Goal: Find specific page/section: Find specific page/section

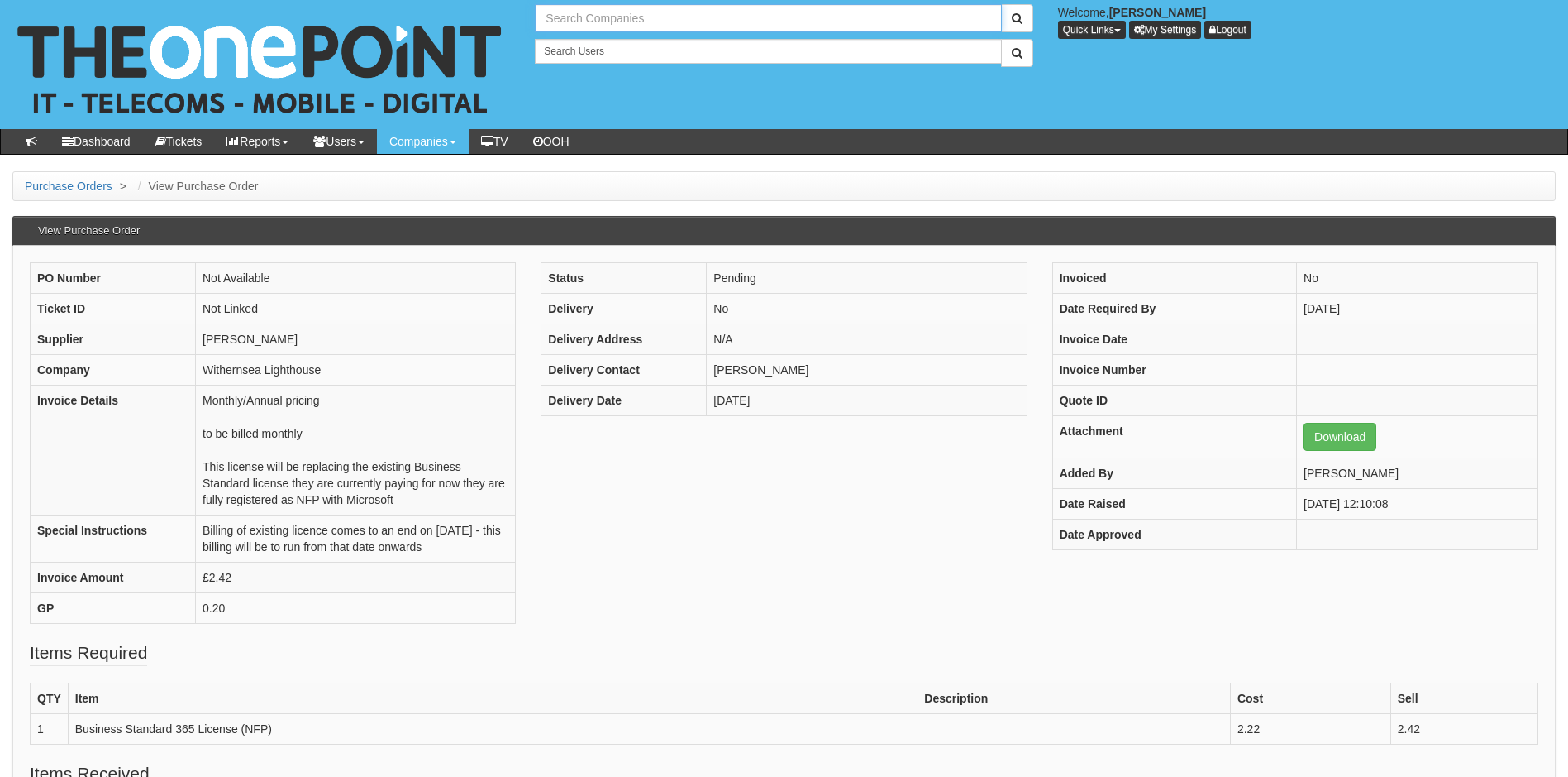
click at [616, 17] on input "text" at bounding box center [768, 18] width 466 height 28
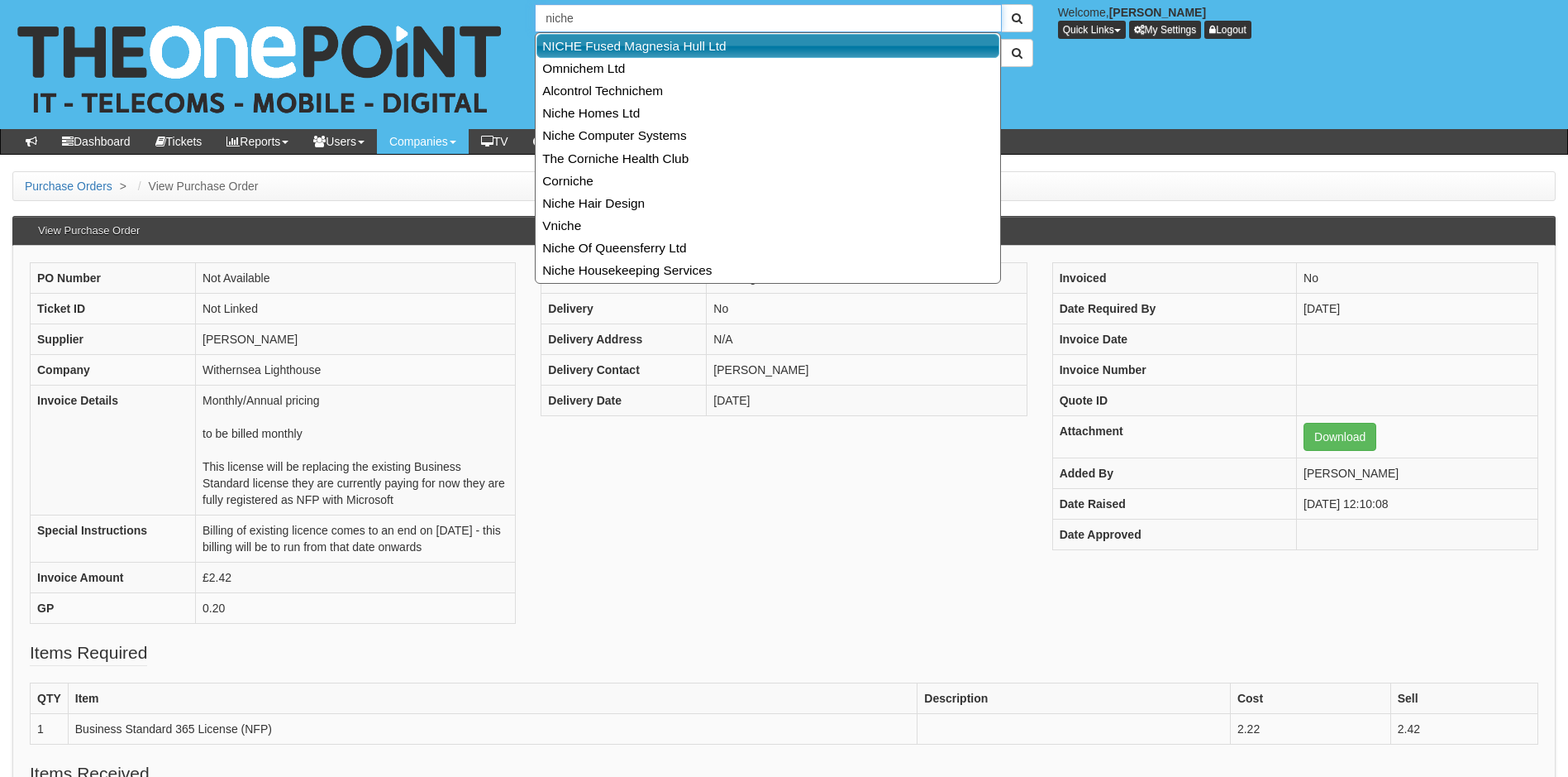
click at [610, 47] on link "NICHE Fused Magnesia Hull Ltd" at bounding box center [768, 46] width 463 height 24
type input "NICHE Fused Magnesia Hull Ltd"
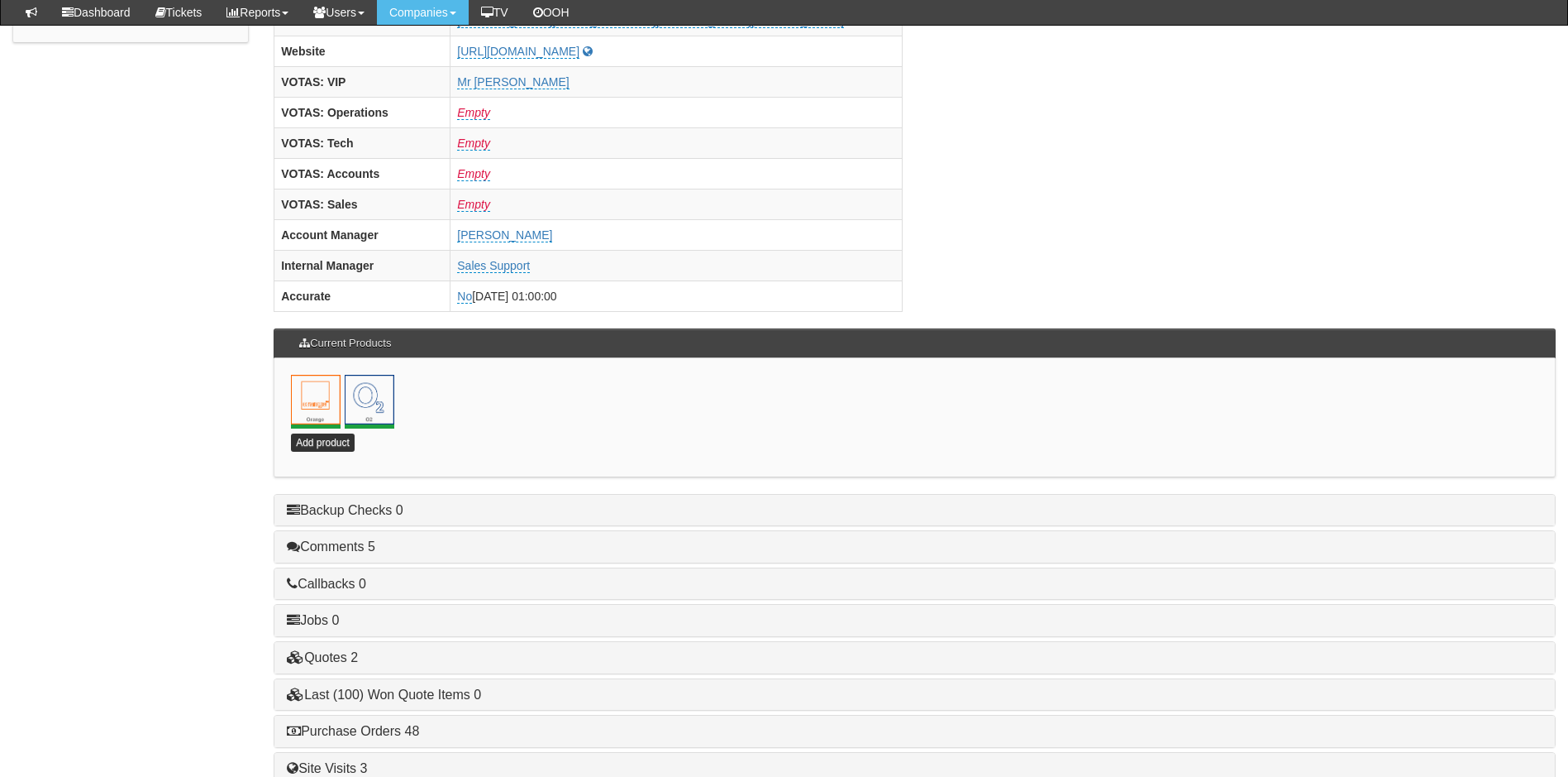
scroll to position [723, 0]
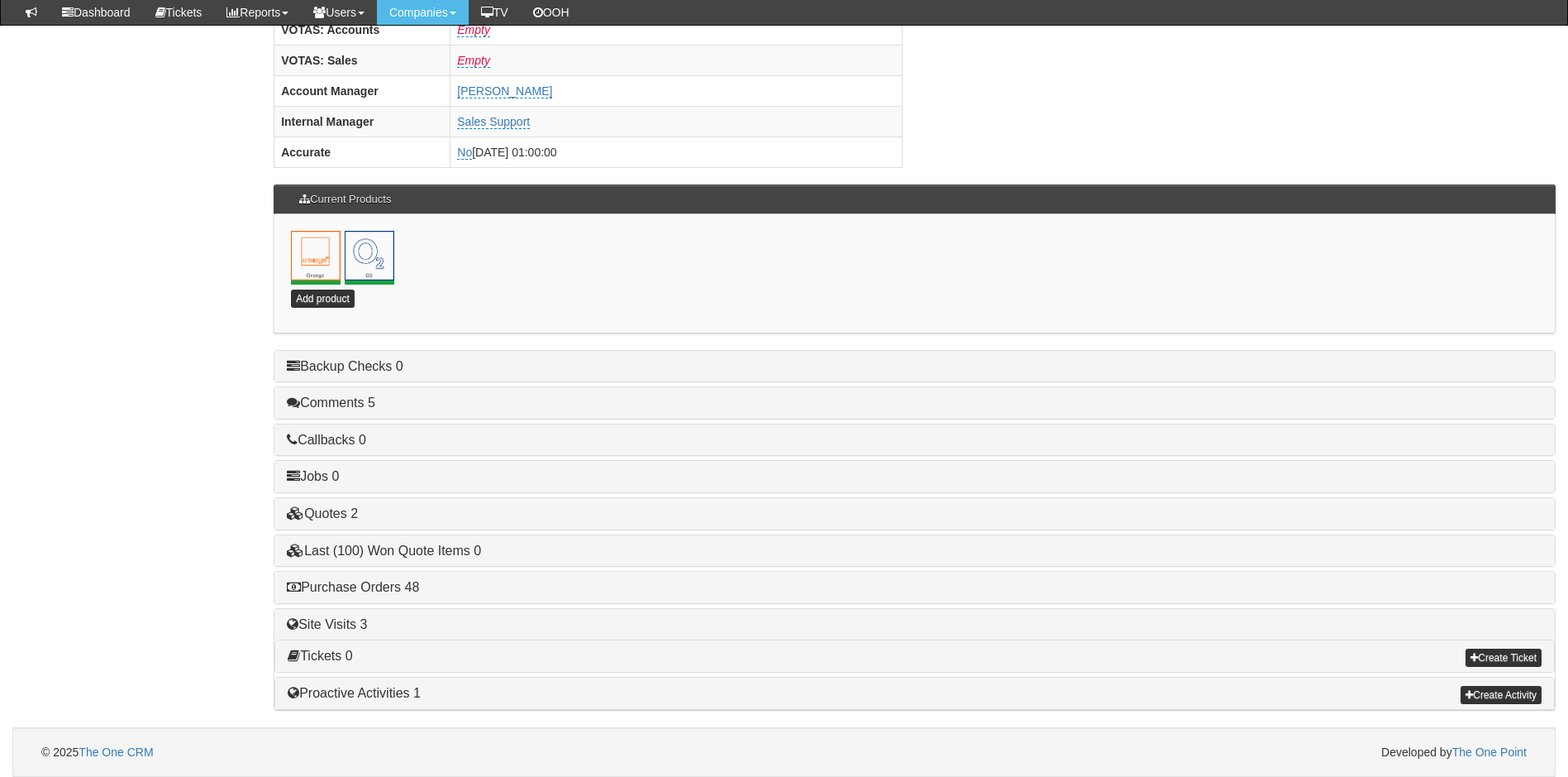
click at [379, 595] on div "Purchase Orders 48" at bounding box center [914, 587] width 1280 height 32
click at [384, 583] on link "Purchase Orders 48" at bounding box center [353, 587] width 133 height 14
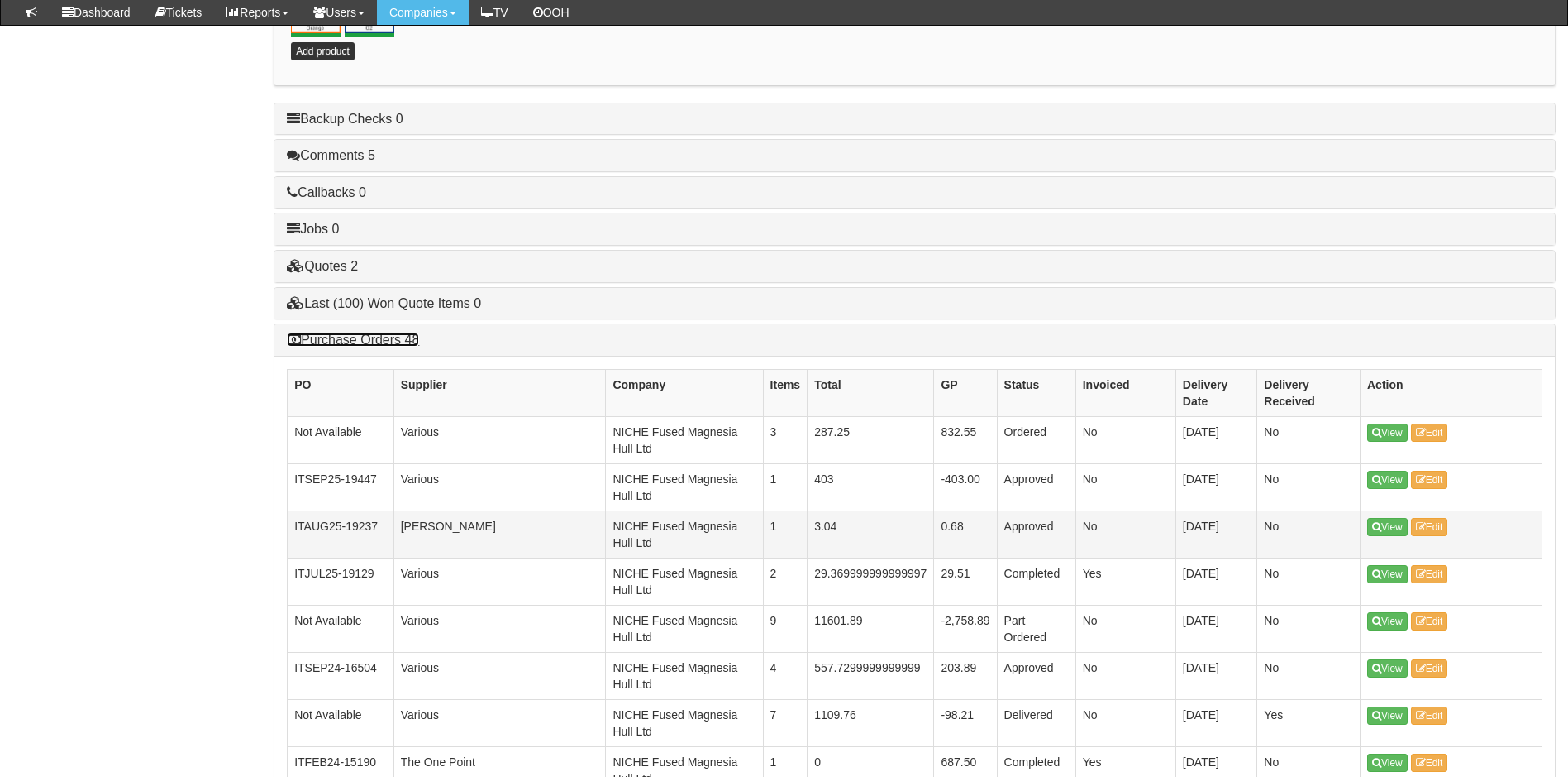
scroll to position [971, 0]
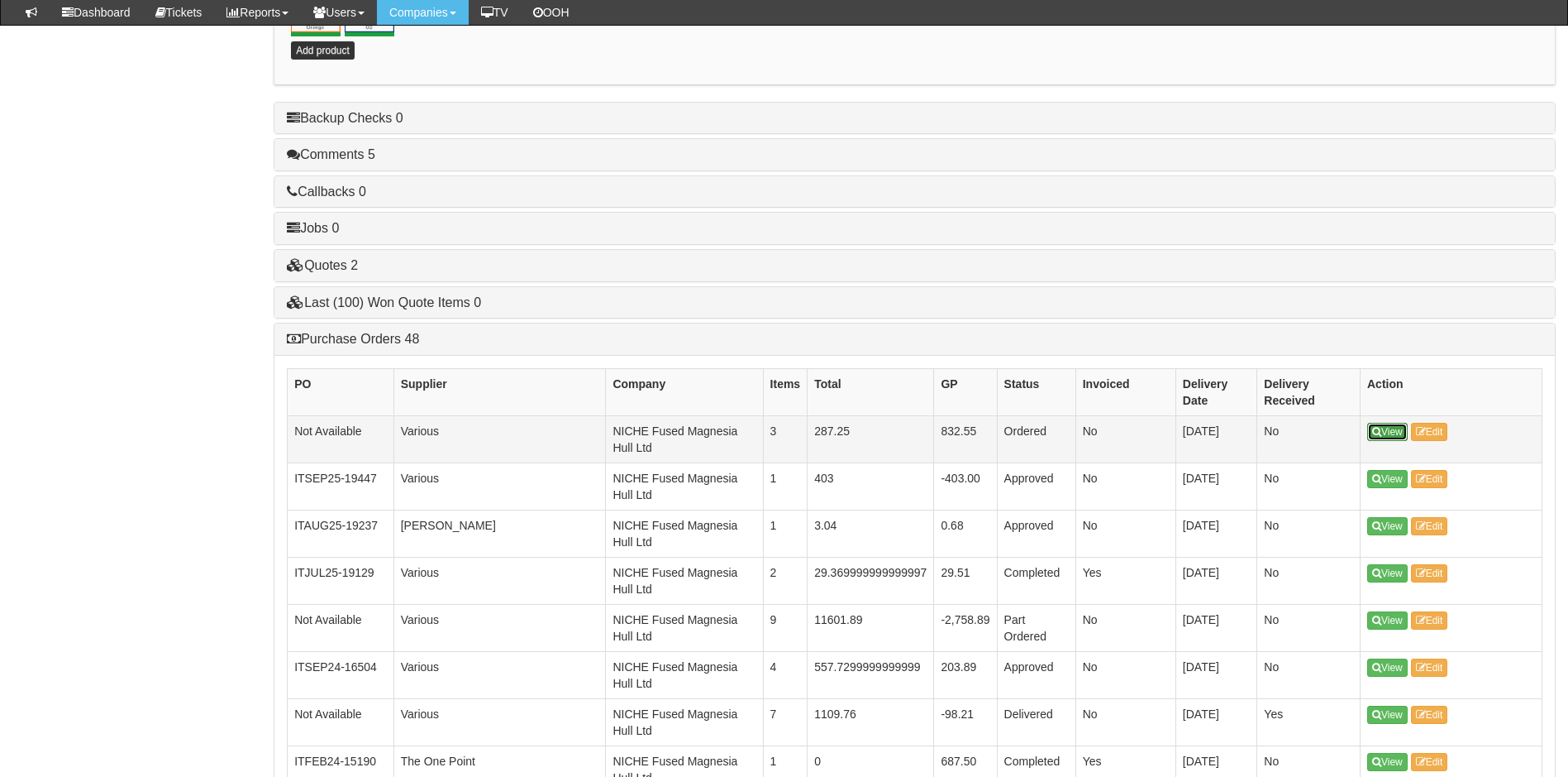
click at [1386, 430] on link "View" at bounding box center [1387, 432] width 41 height 18
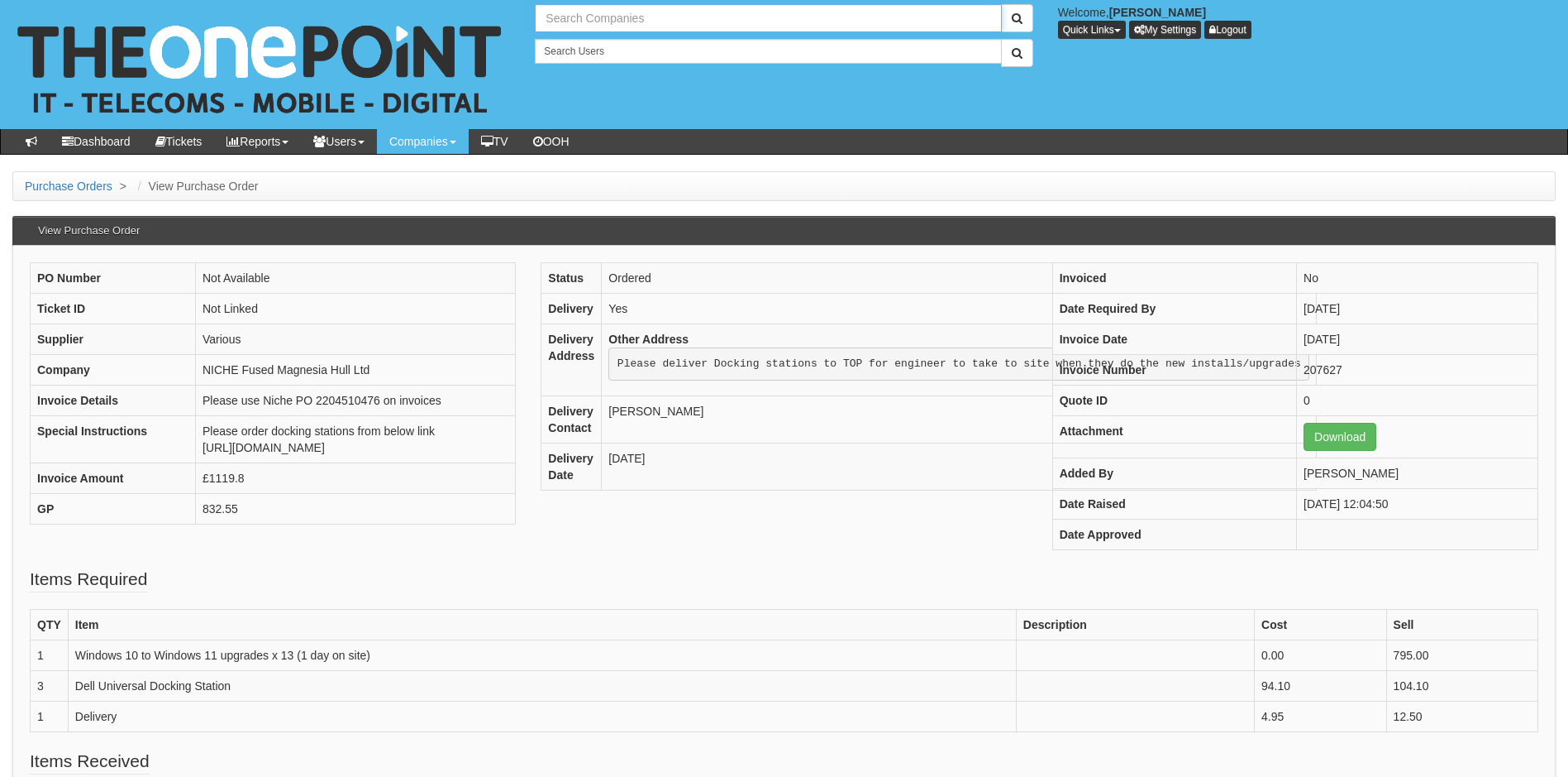
click at [616, 16] on input "text" at bounding box center [768, 18] width 466 height 28
click at [611, 45] on link "[PERSON_NAME] Ltd" at bounding box center [768, 46] width 463 height 24
type input "[PERSON_NAME] Ltd"
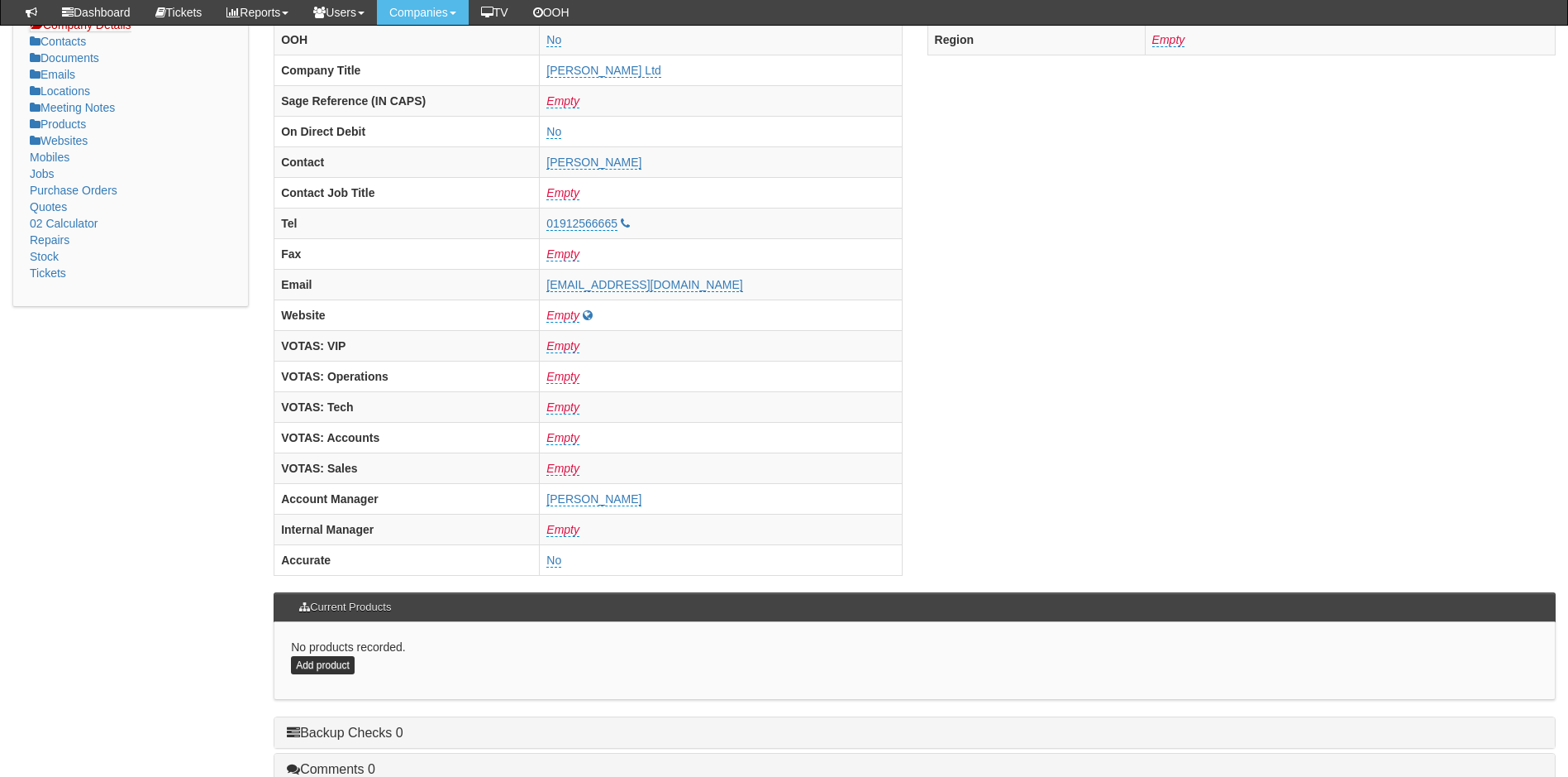
scroll to position [579, 0]
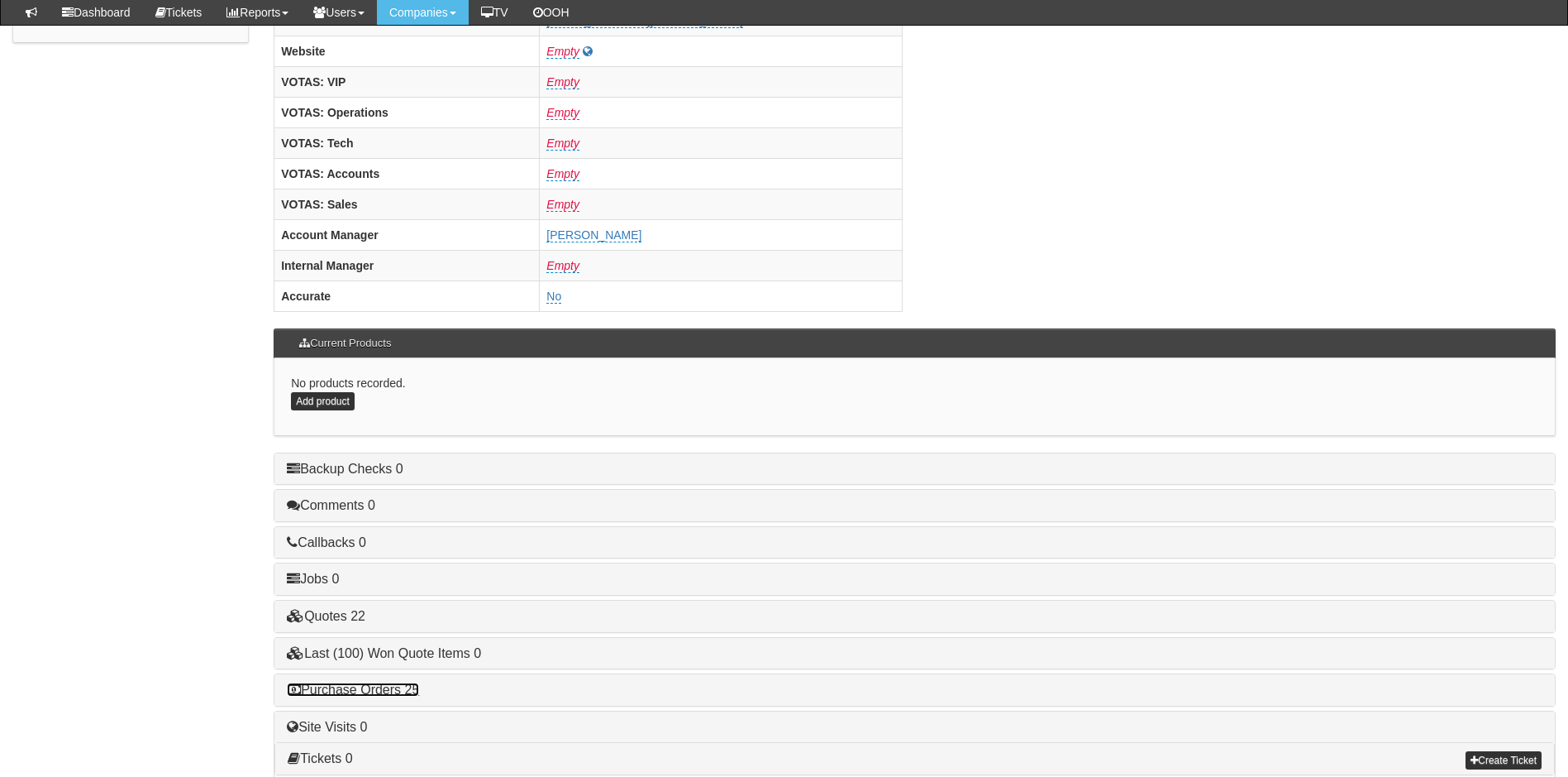
click at [390, 690] on link "Purchase Orders 25" at bounding box center [353, 689] width 133 height 14
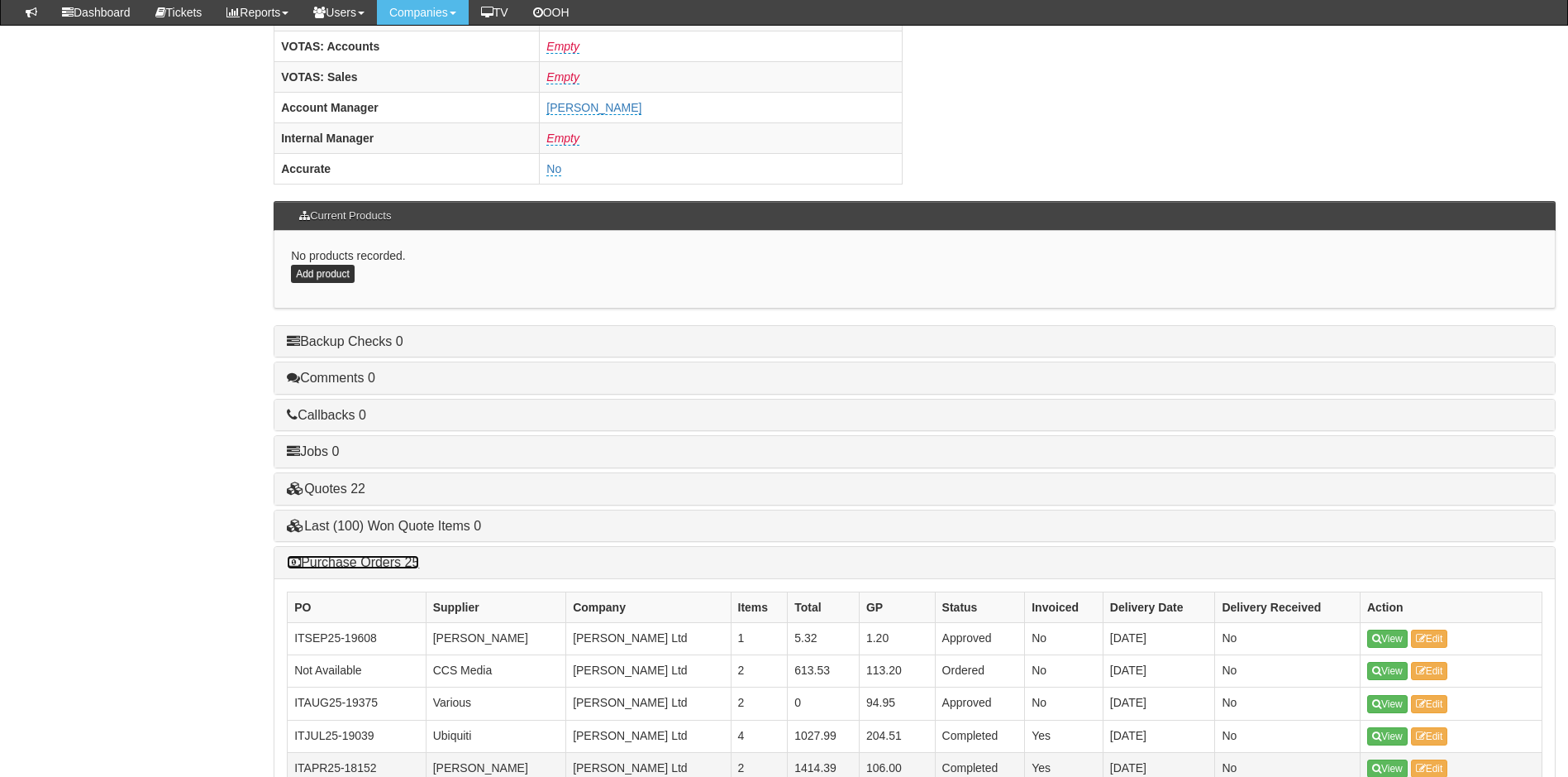
scroll to position [910, 0]
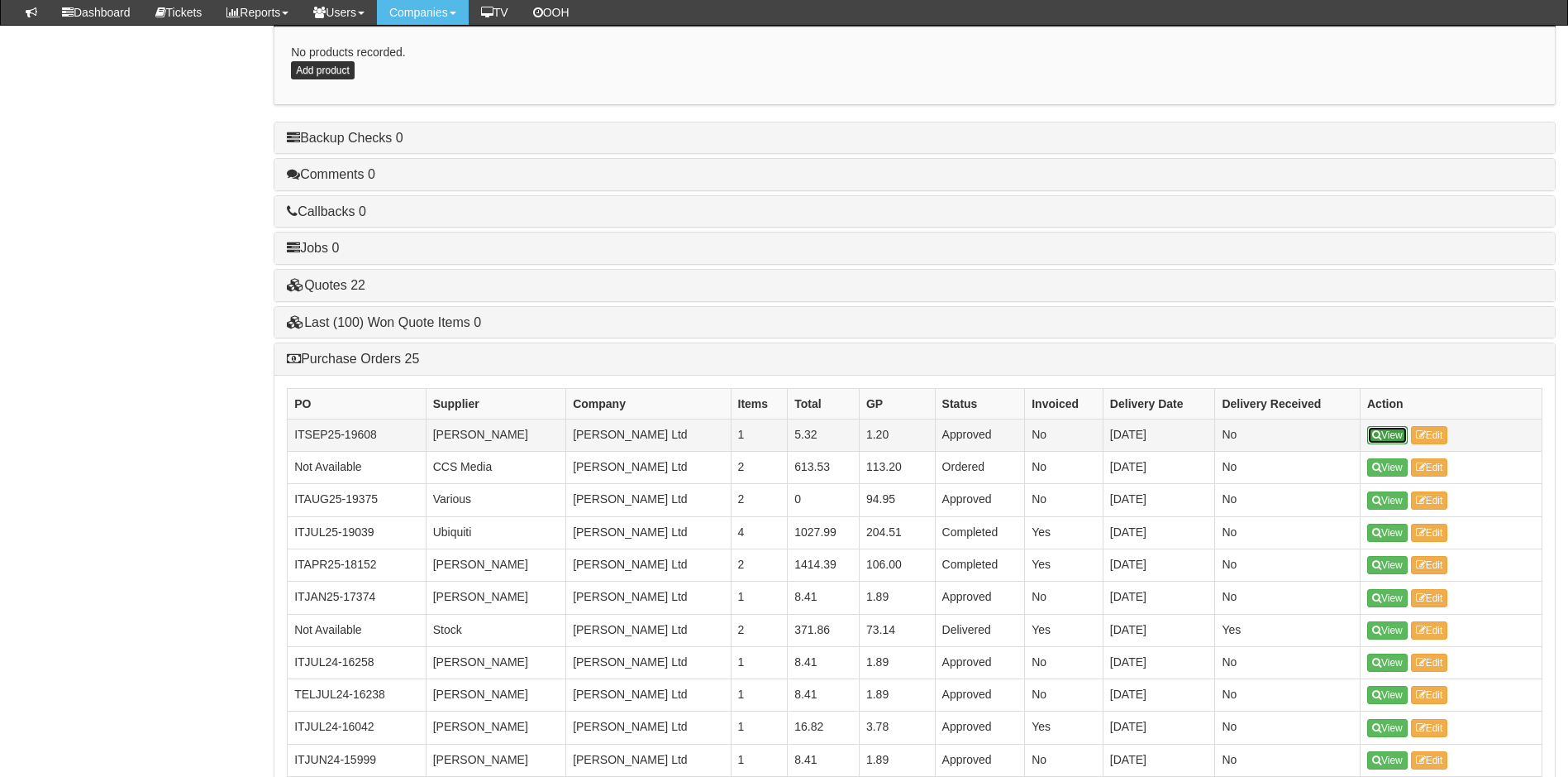
click at [1395, 431] on link "View" at bounding box center [1387, 435] width 41 height 18
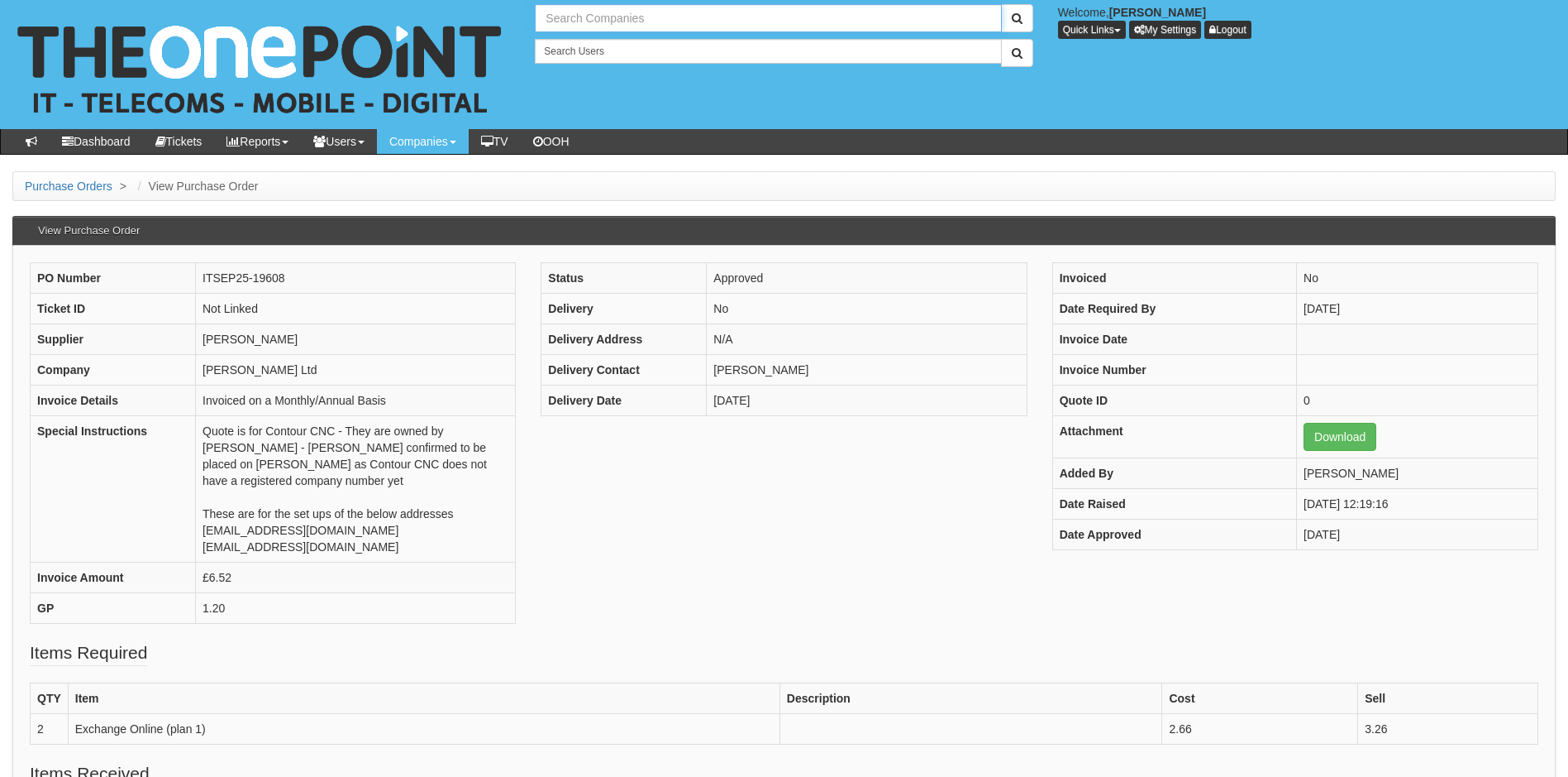
click at [644, 20] on input "text" at bounding box center [768, 18] width 466 height 28
click at [617, 45] on link "Essential Homes Ltd" at bounding box center [768, 46] width 463 height 24
type input "Essential Homes Ltd"
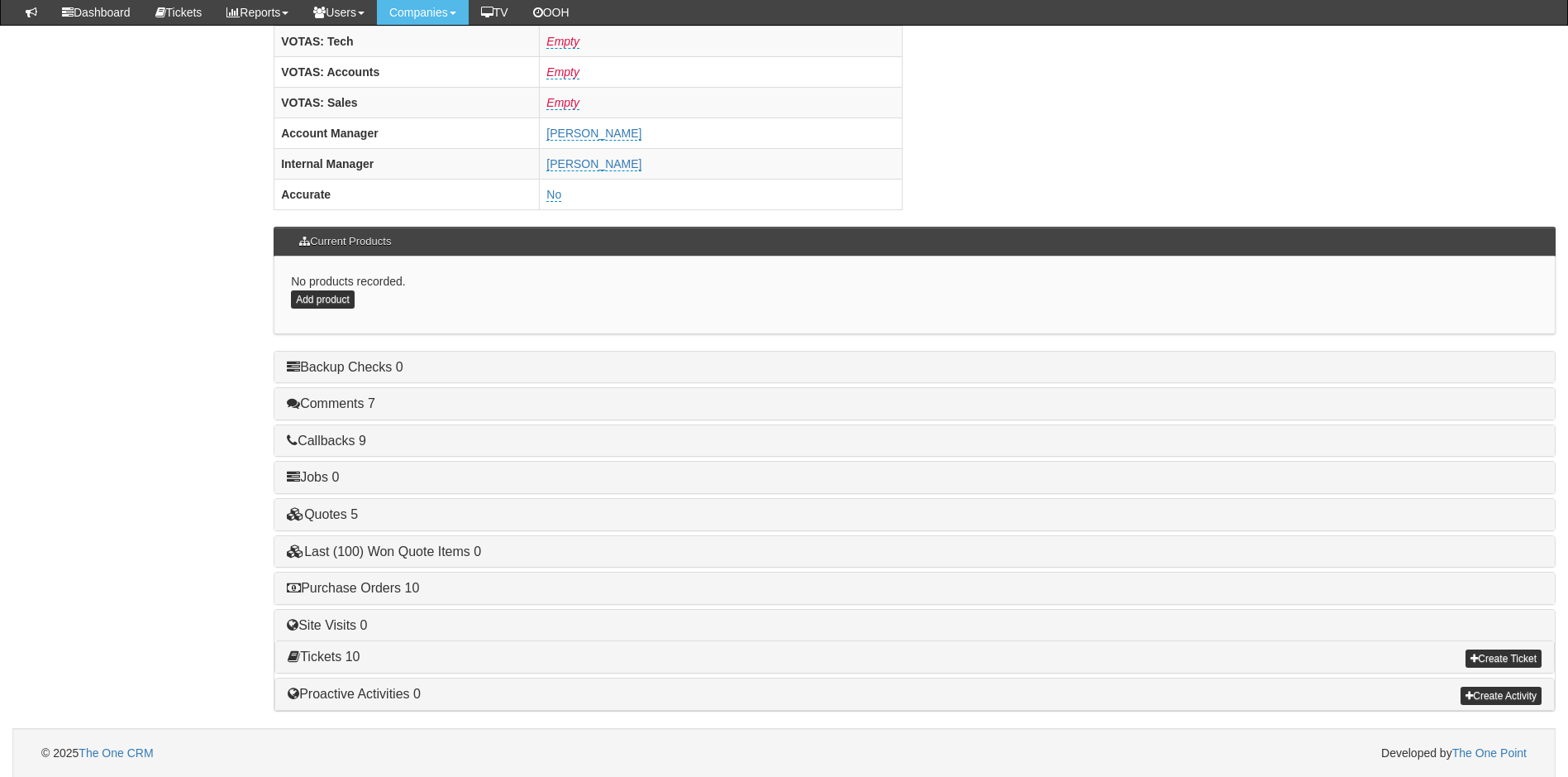
scroll to position [682, 0]
click at [361, 588] on link "Purchase Orders 10" at bounding box center [353, 587] width 133 height 14
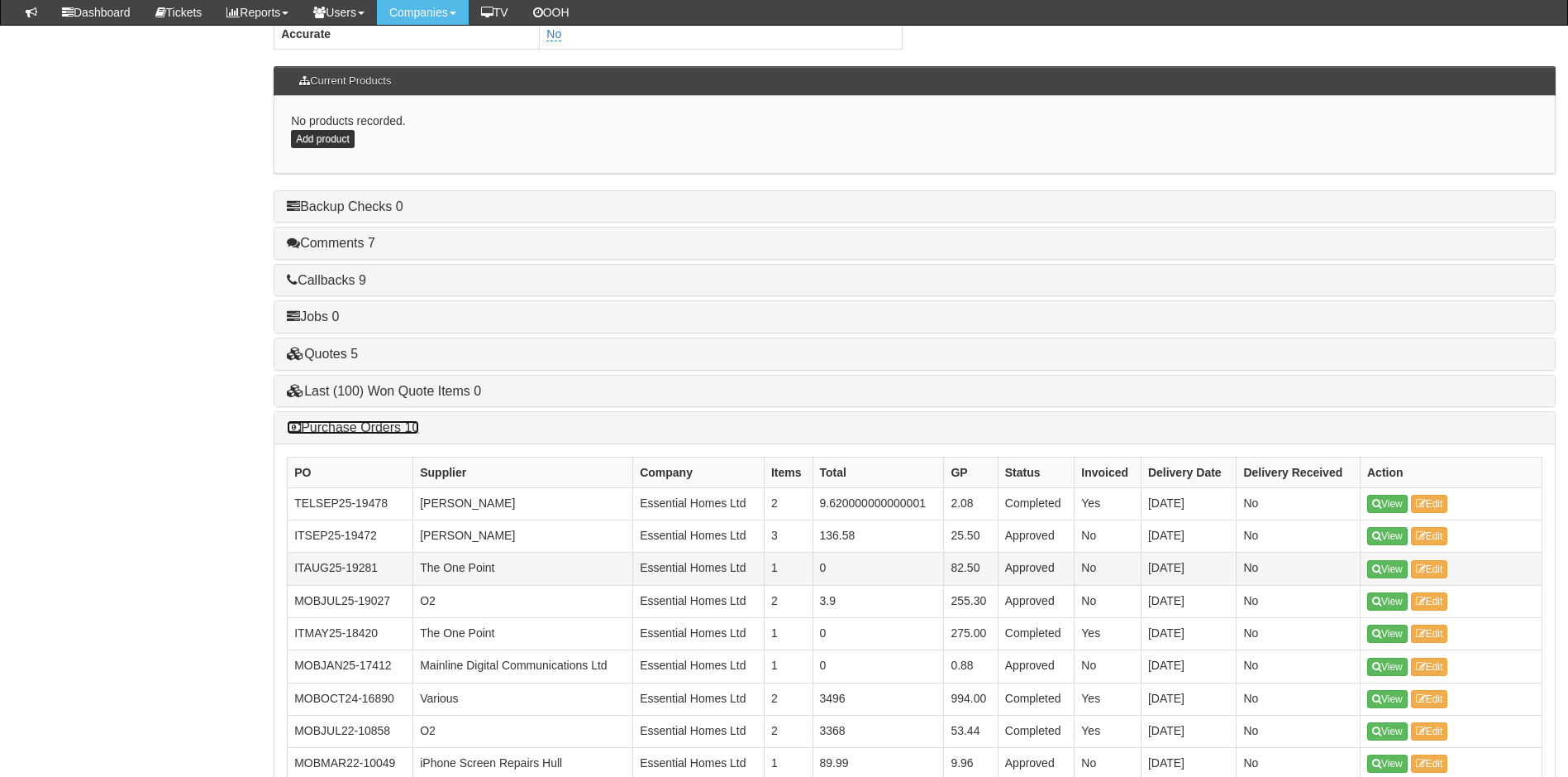
scroll to position [847, 0]
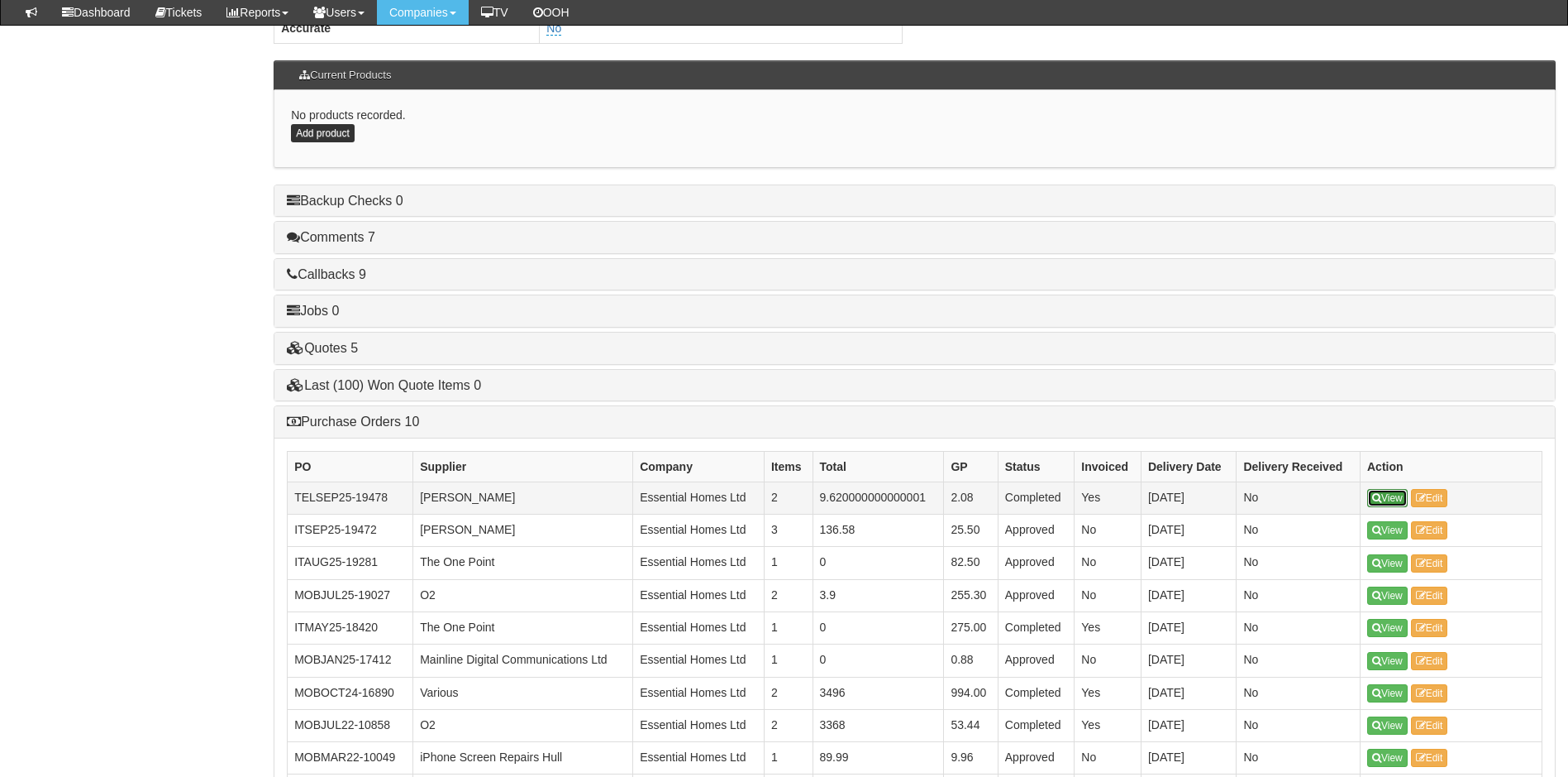
click at [1386, 496] on link "View" at bounding box center [1387, 498] width 41 height 18
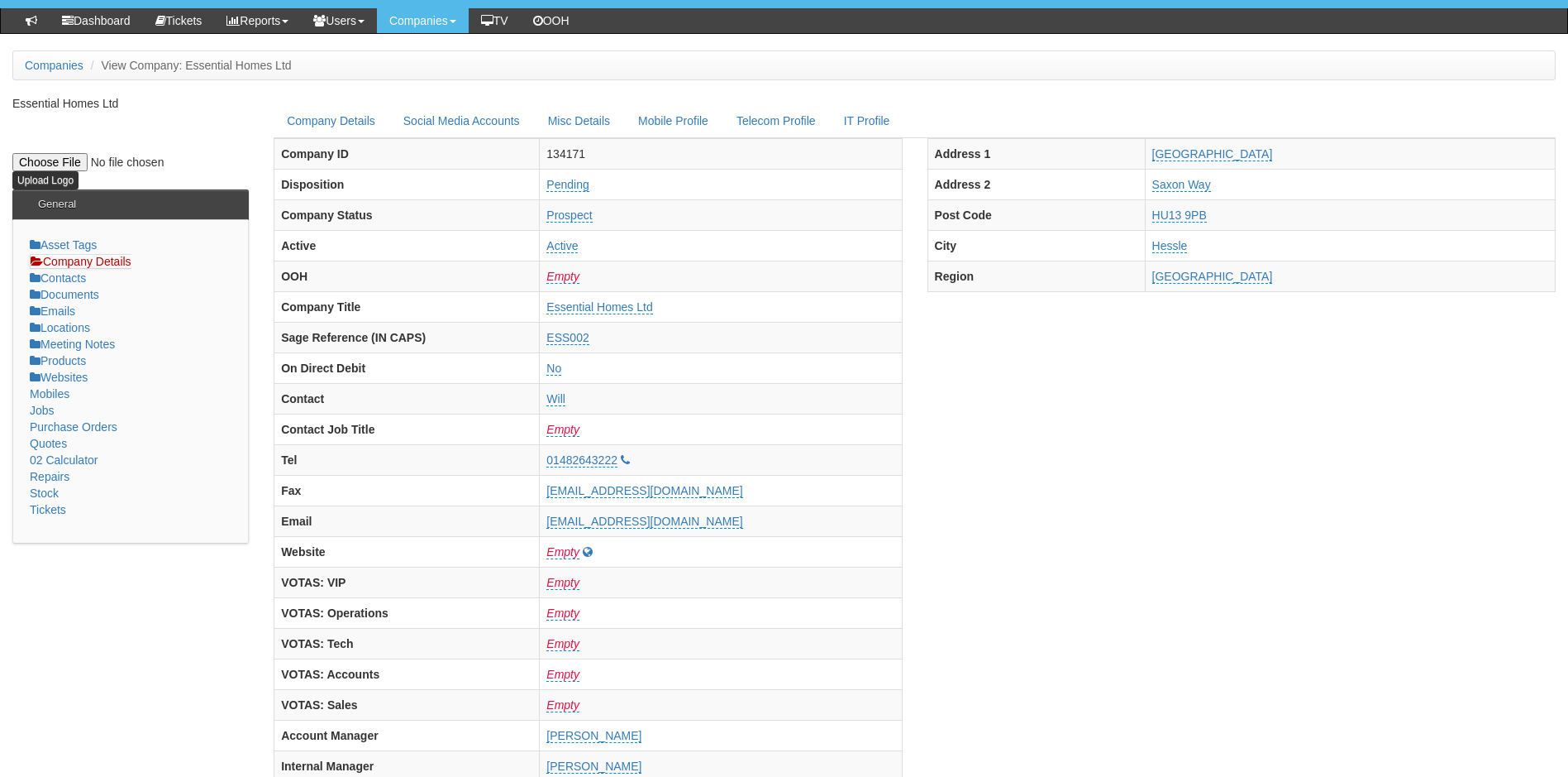
scroll to position [496, 0]
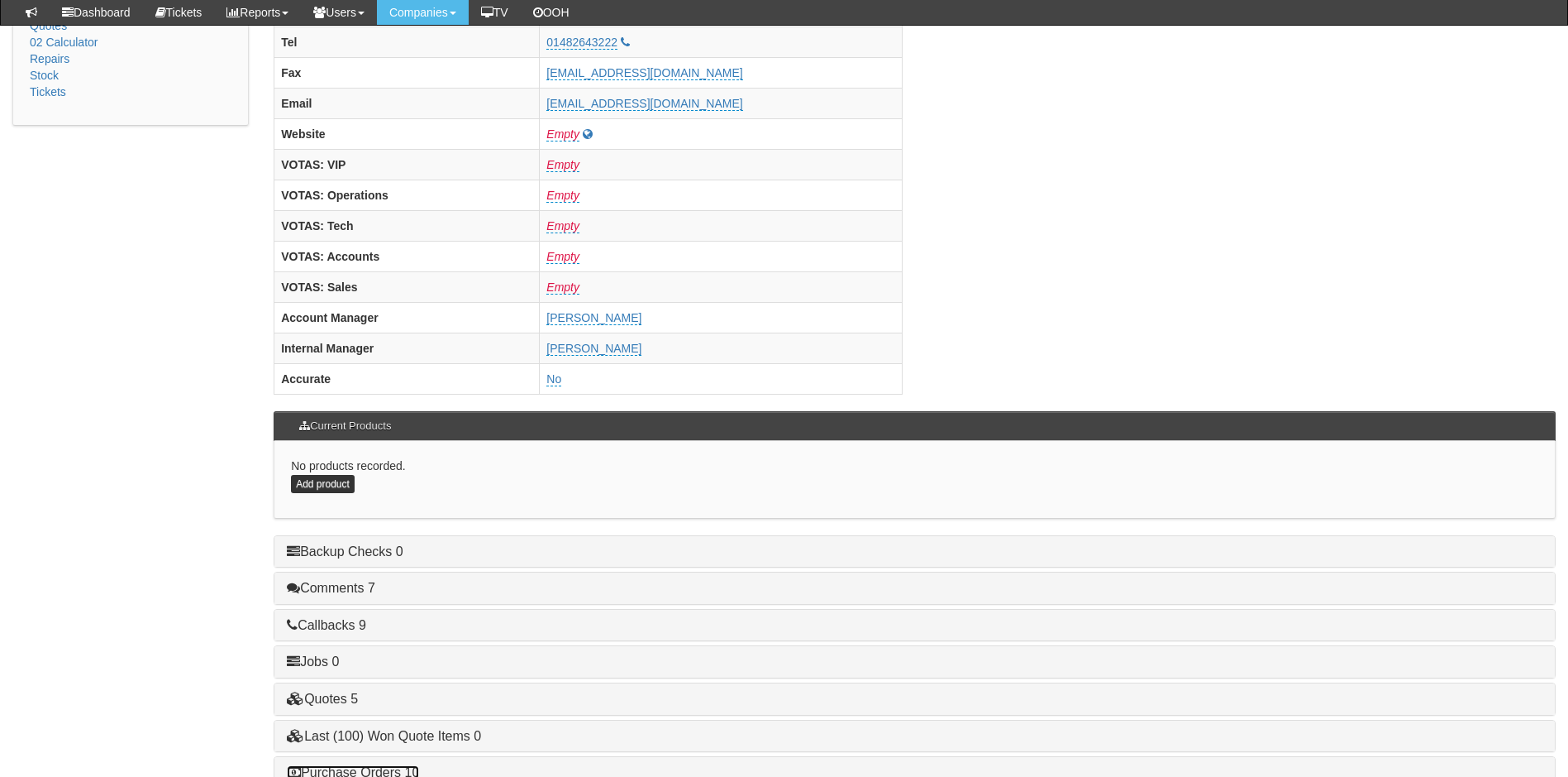
click at [390, 771] on link "Purchase Orders 10" at bounding box center [353, 772] width 133 height 14
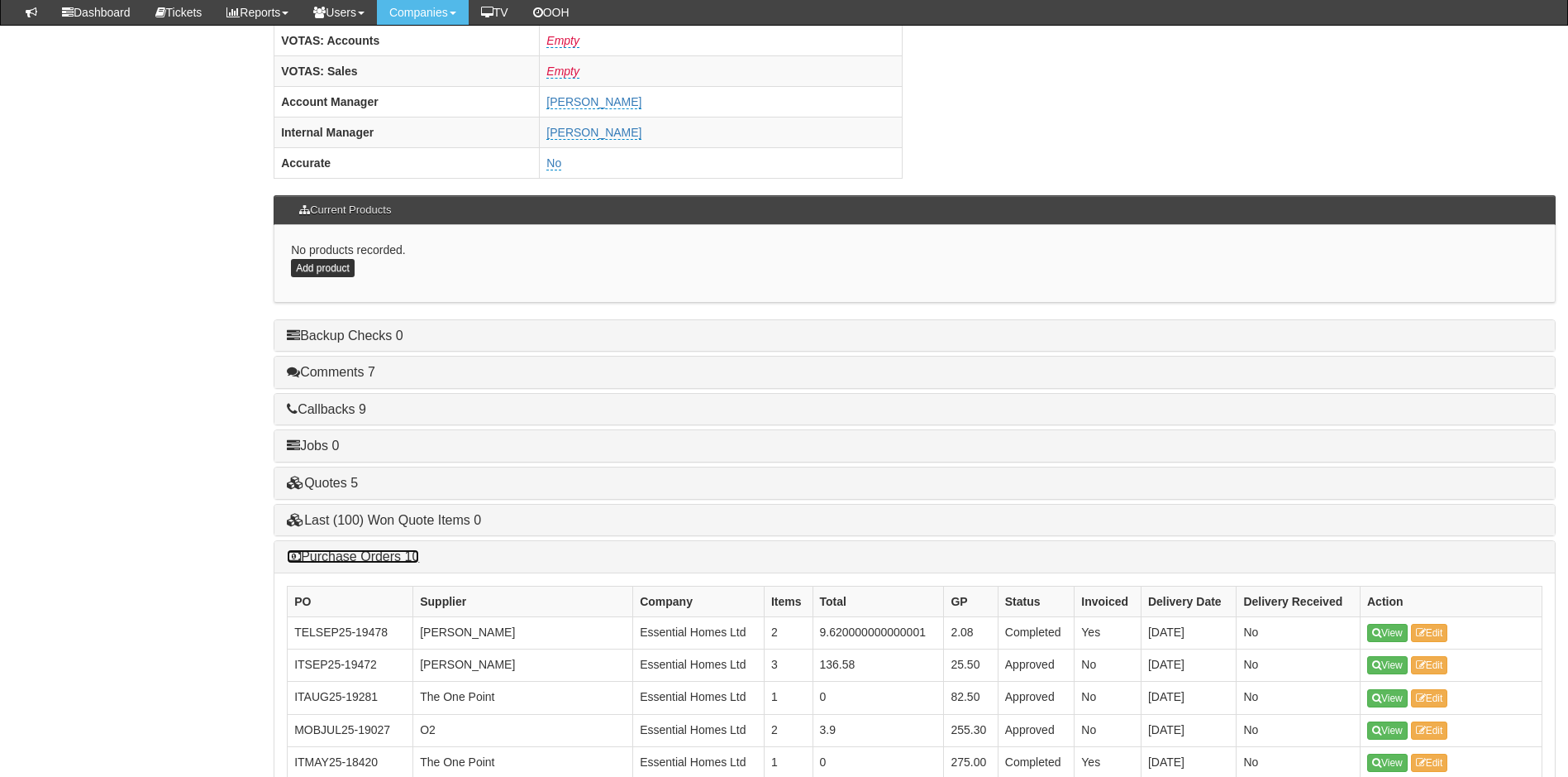
scroll to position [910, 0]
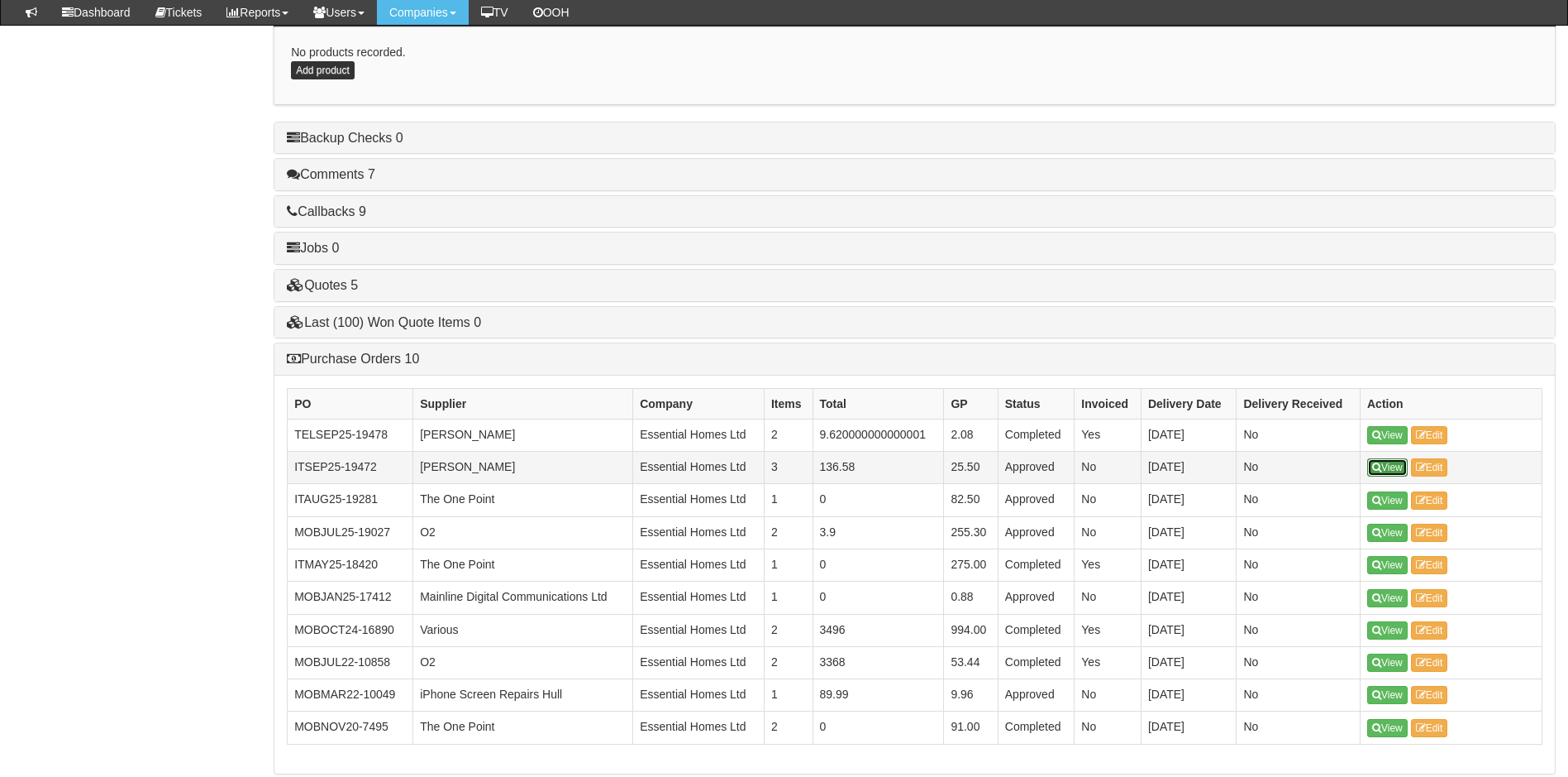
click at [1397, 468] on link "View" at bounding box center [1387, 467] width 41 height 18
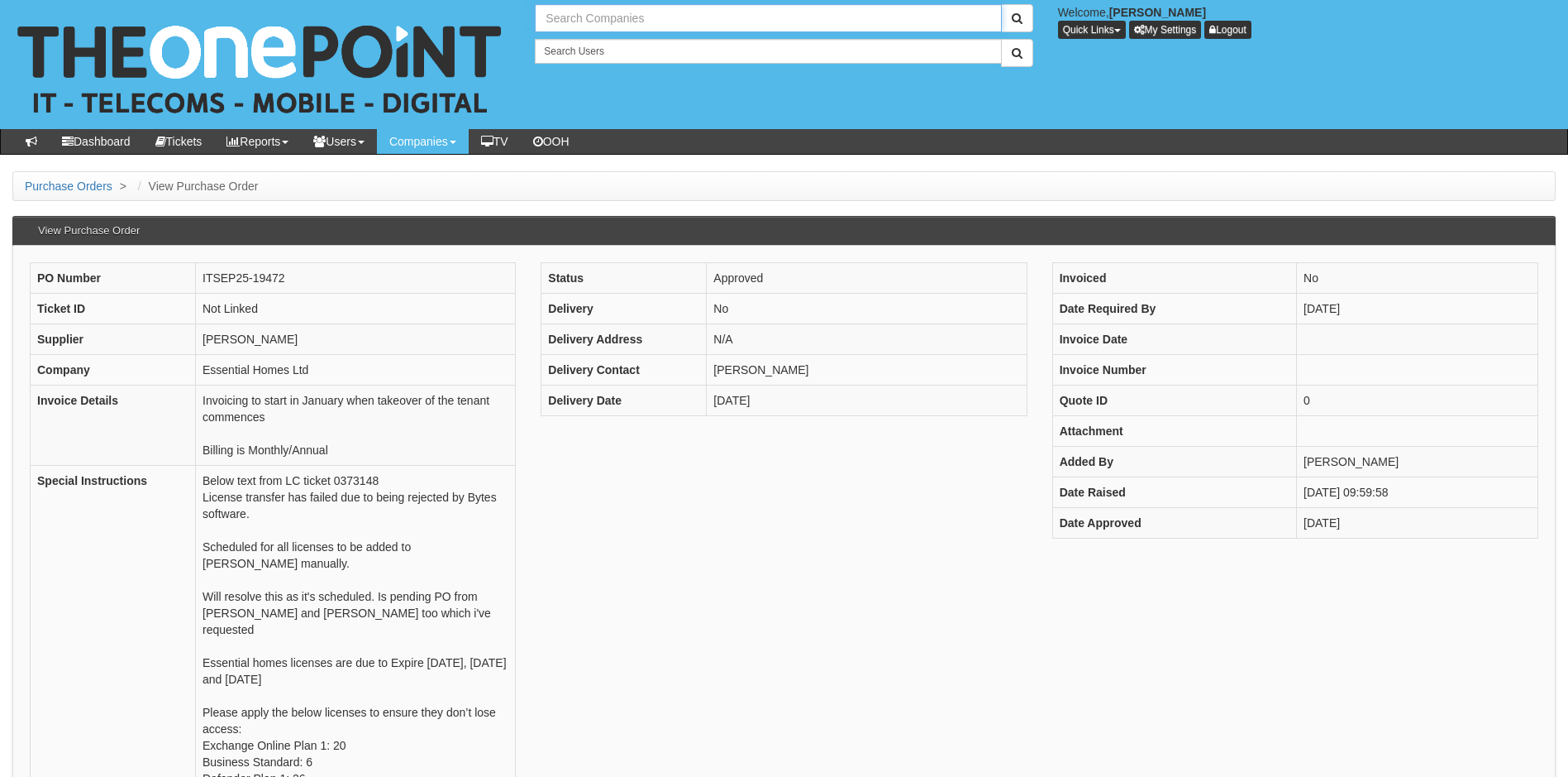
click at [628, 18] on input "text" at bounding box center [768, 18] width 466 height 28
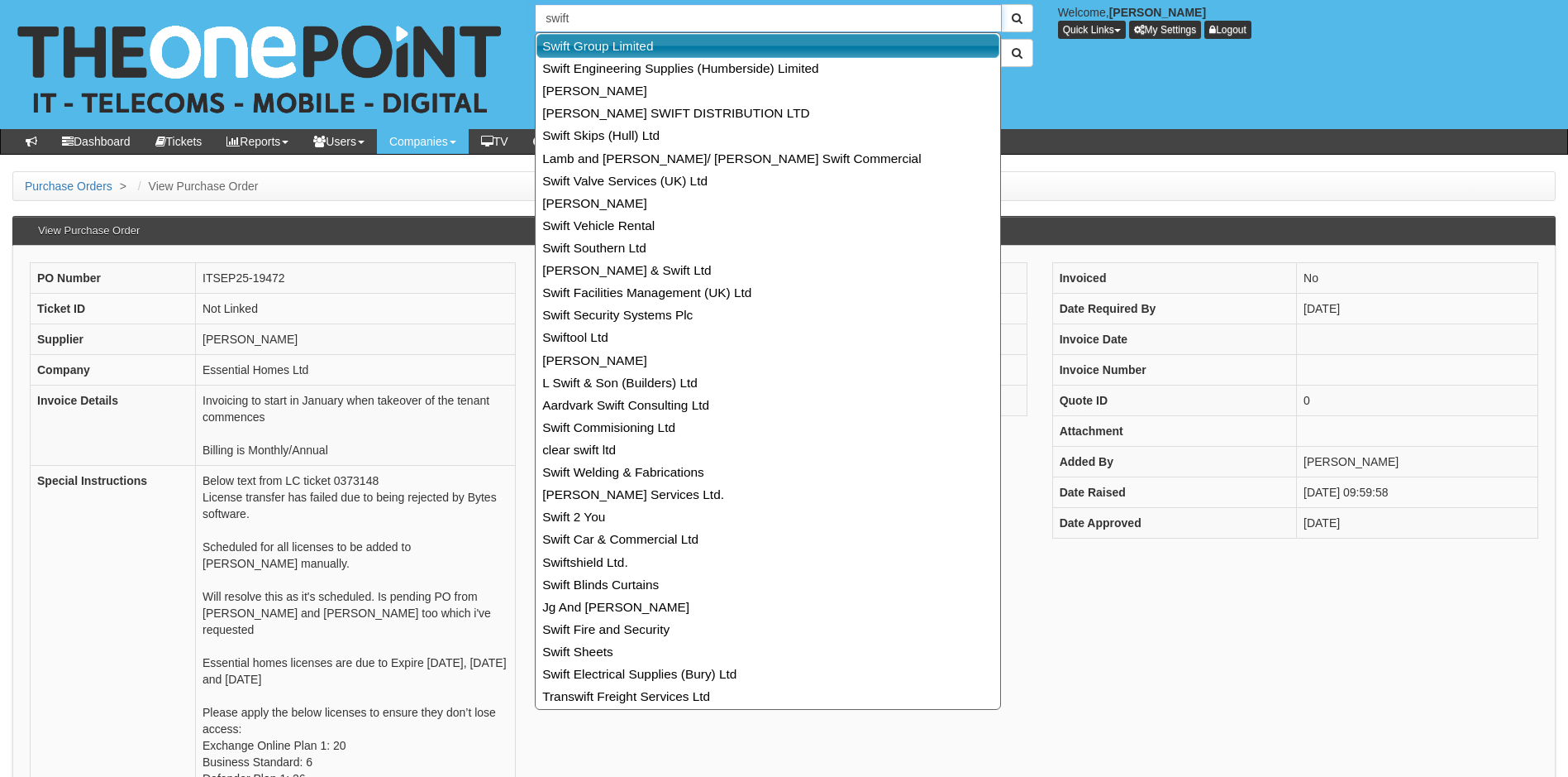
click at [637, 47] on link "Swift Group Limited" at bounding box center [768, 46] width 463 height 24
type input "Swift Group Limited"
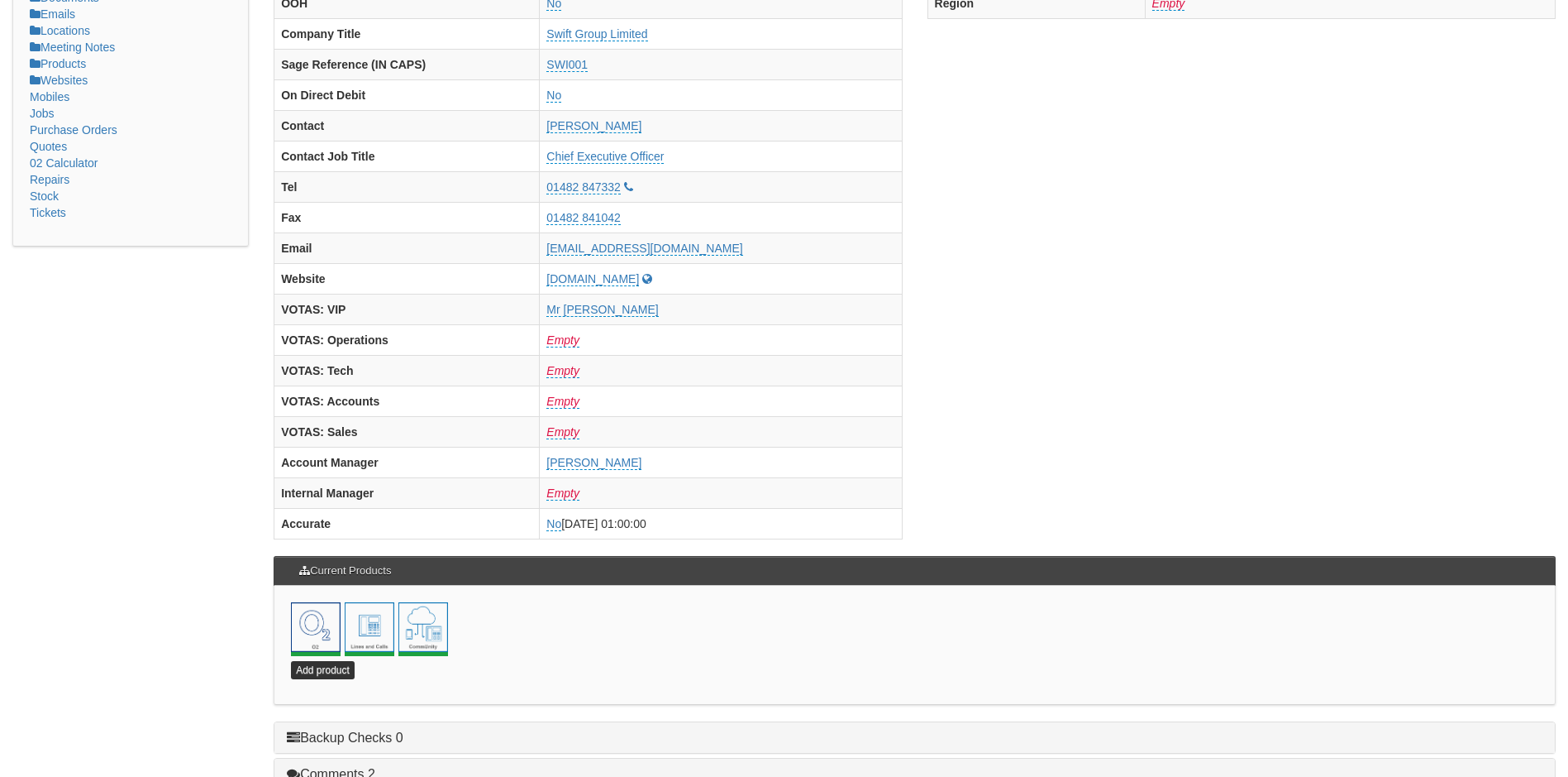
scroll to position [579, 0]
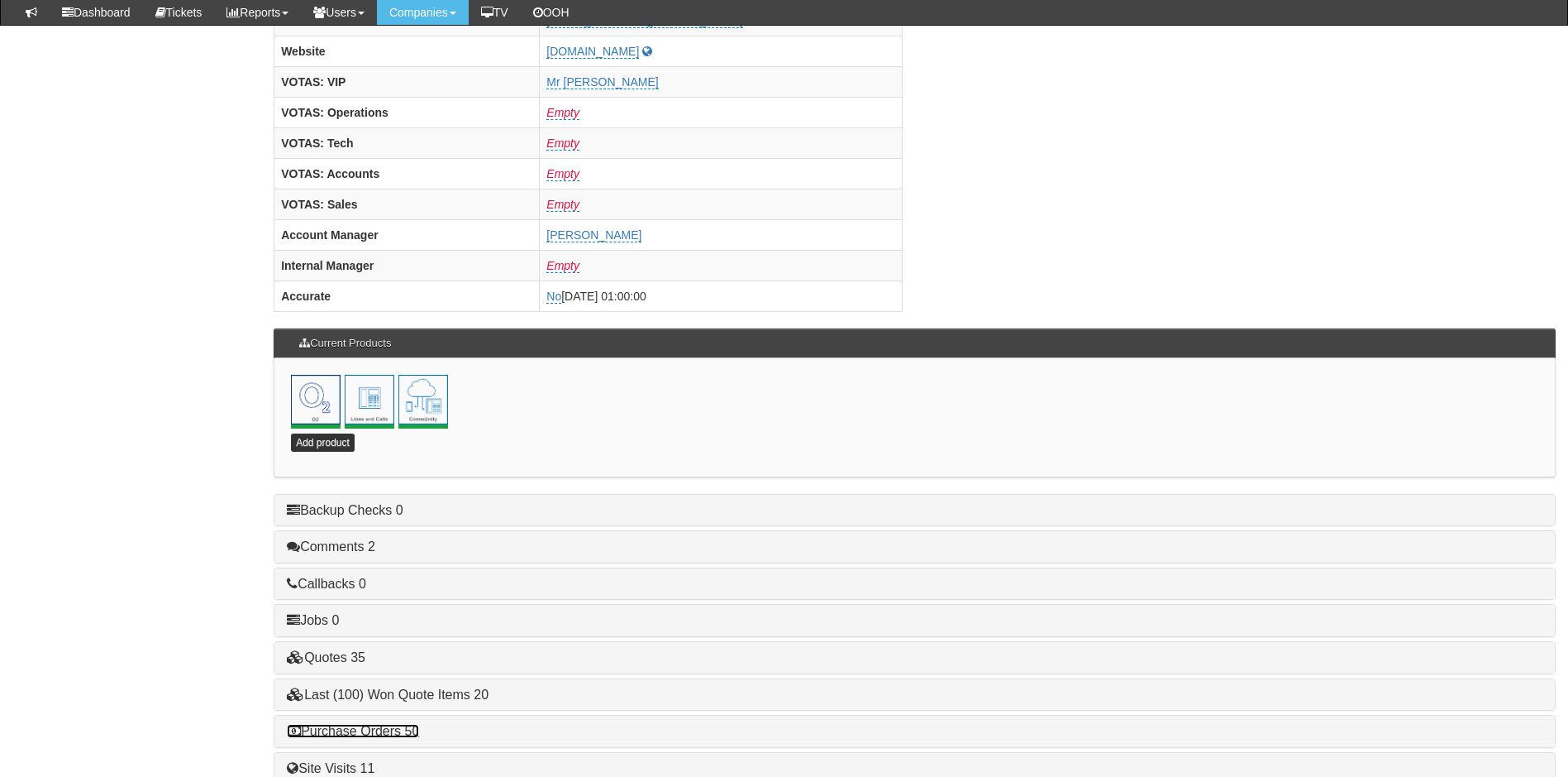
click at [378, 734] on link "Purchase Orders 50" at bounding box center [353, 730] width 133 height 14
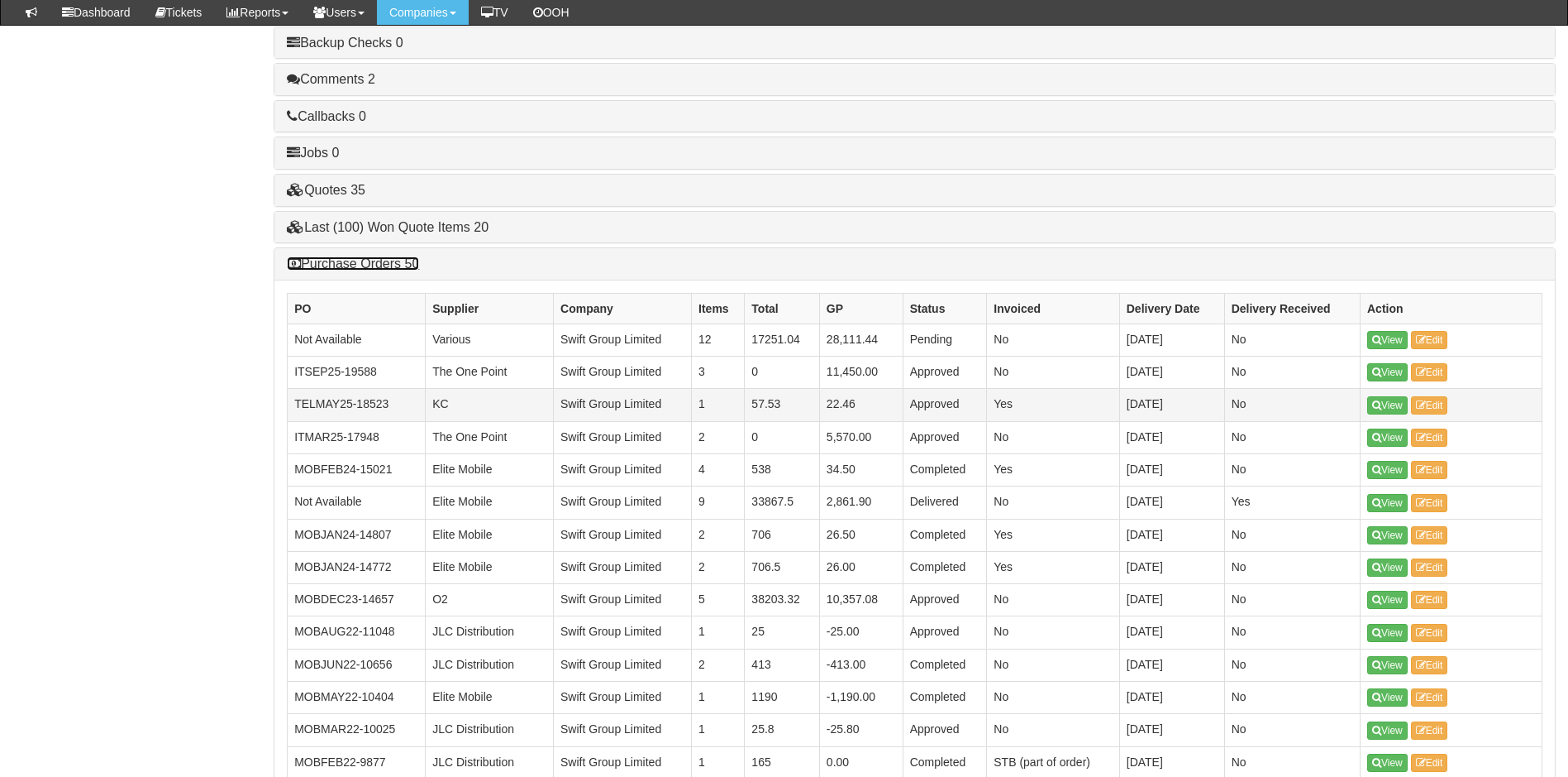
scroll to position [1075, 0]
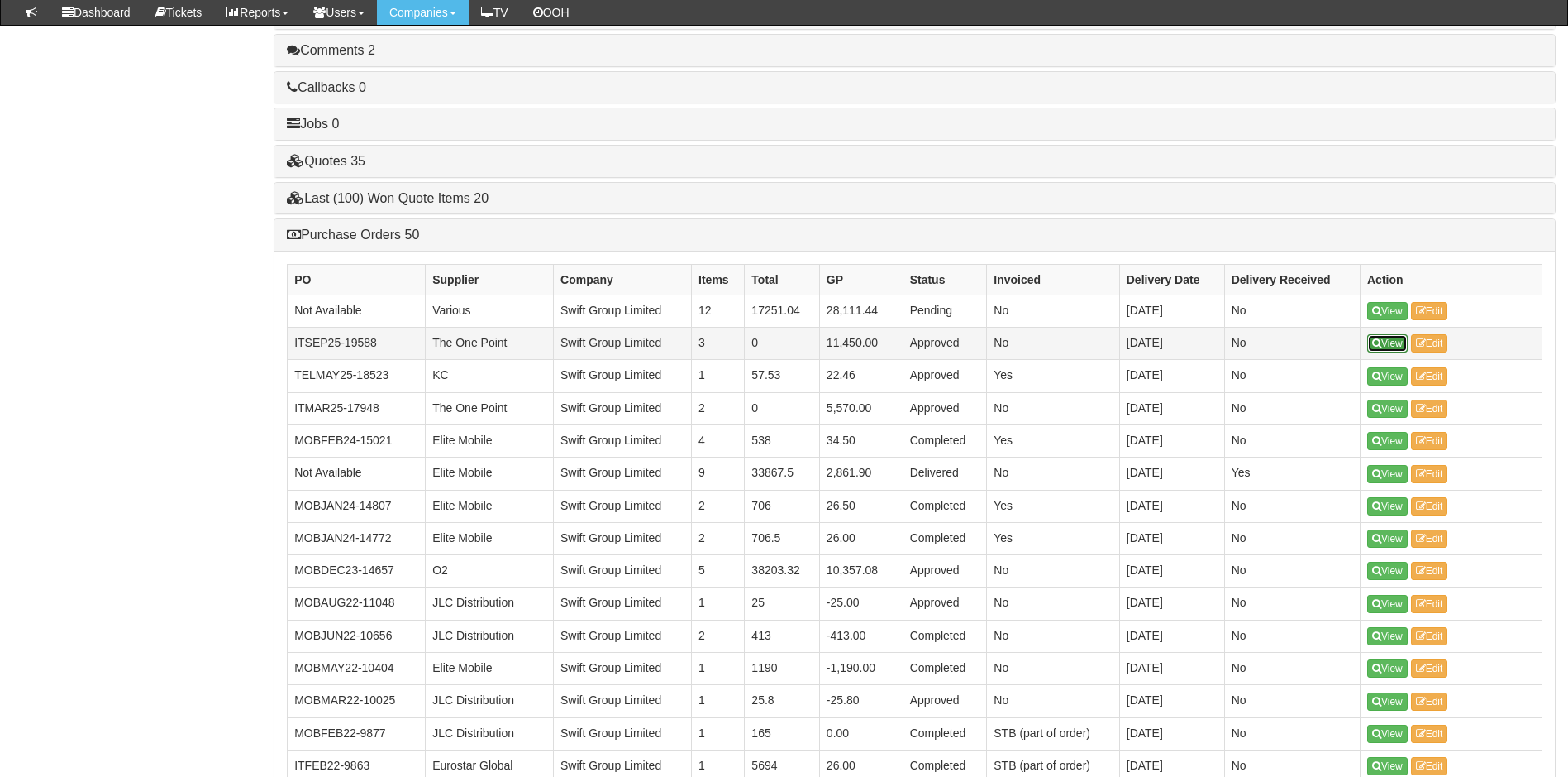
click at [1384, 344] on link "View" at bounding box center [1387, 343] width 41 height 18
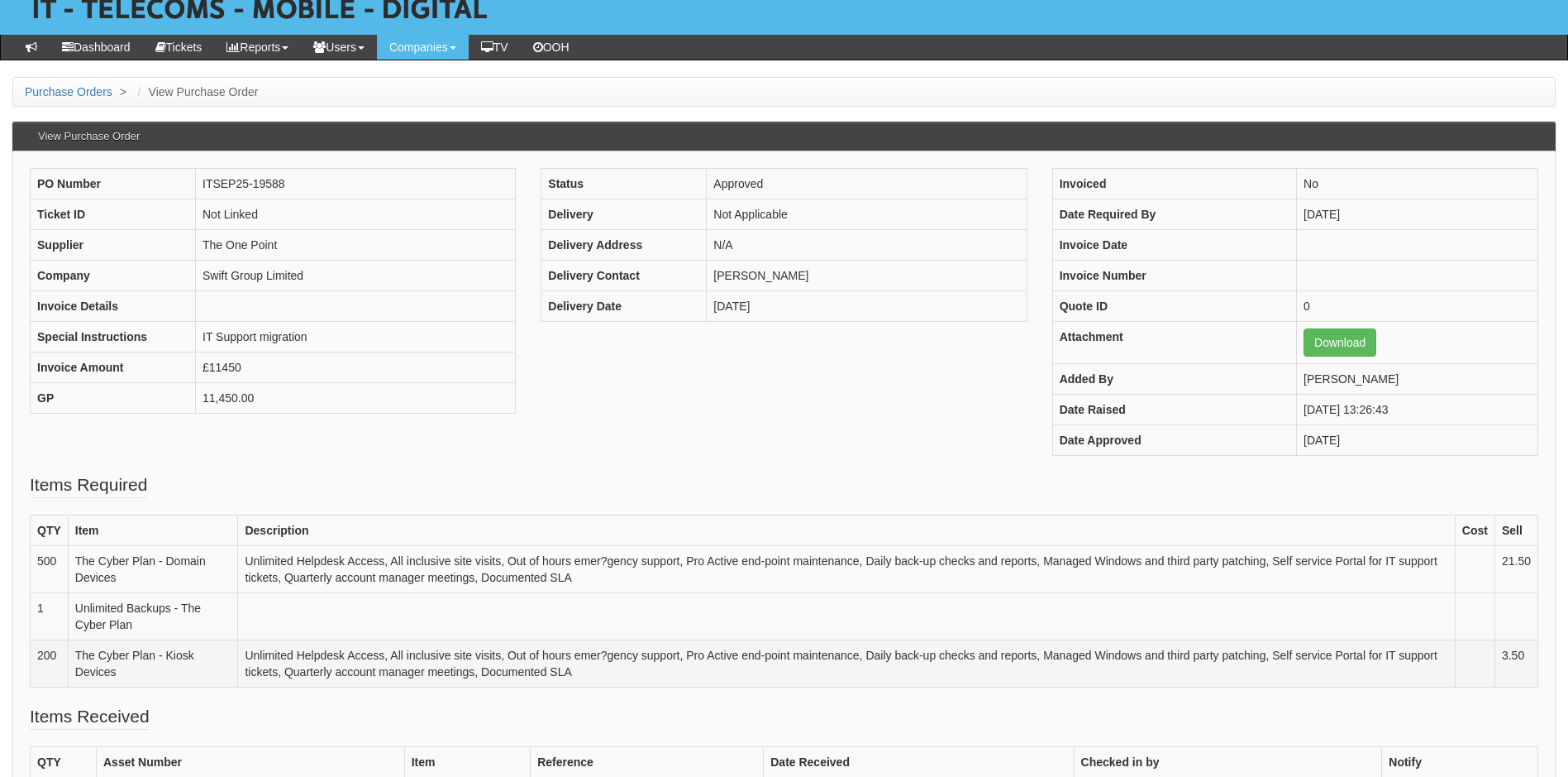
scroll to position [248, 0]
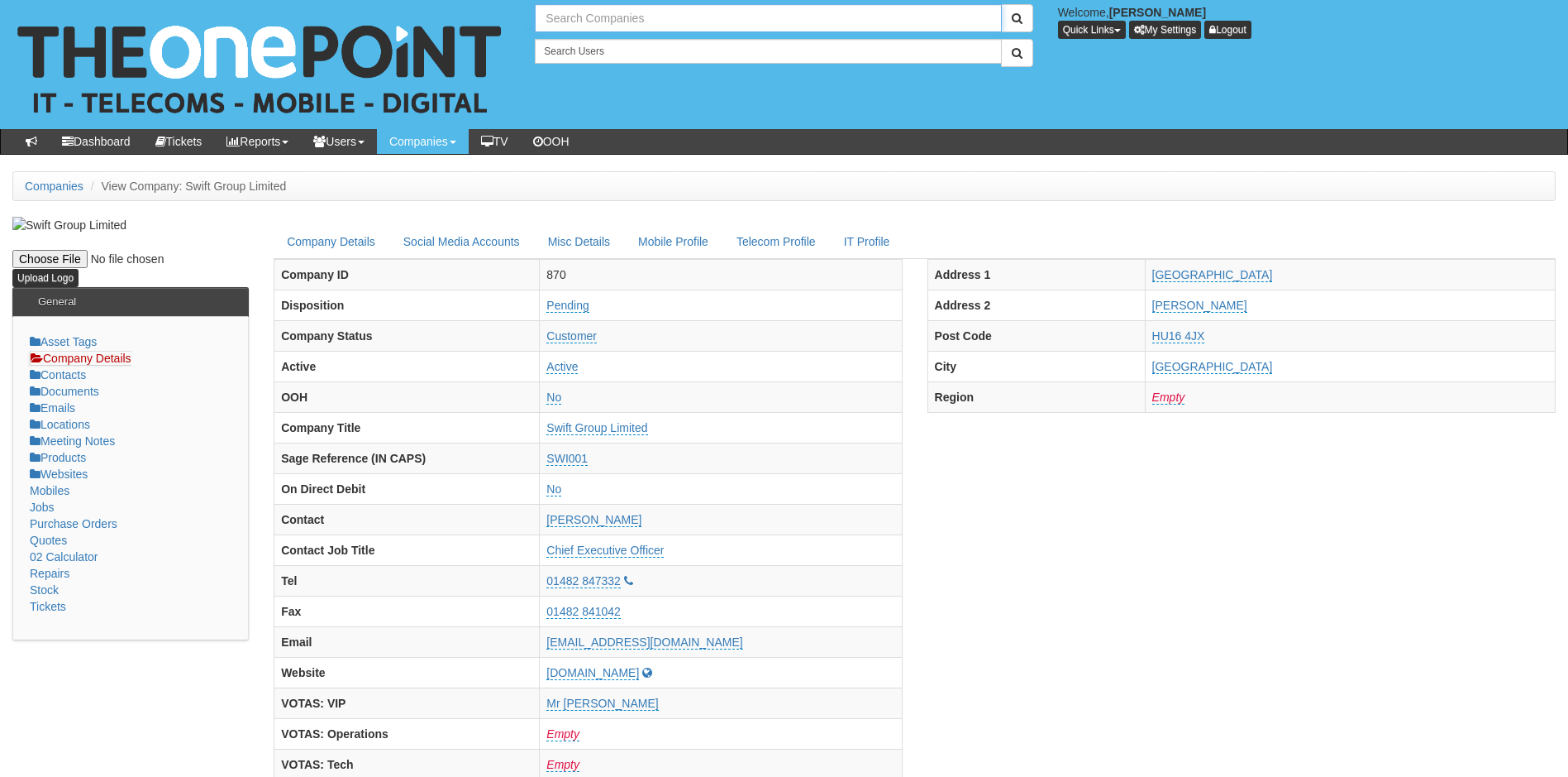
click at [619, 23] on input "text" at bounding box center [768, 18] width 466 height 28
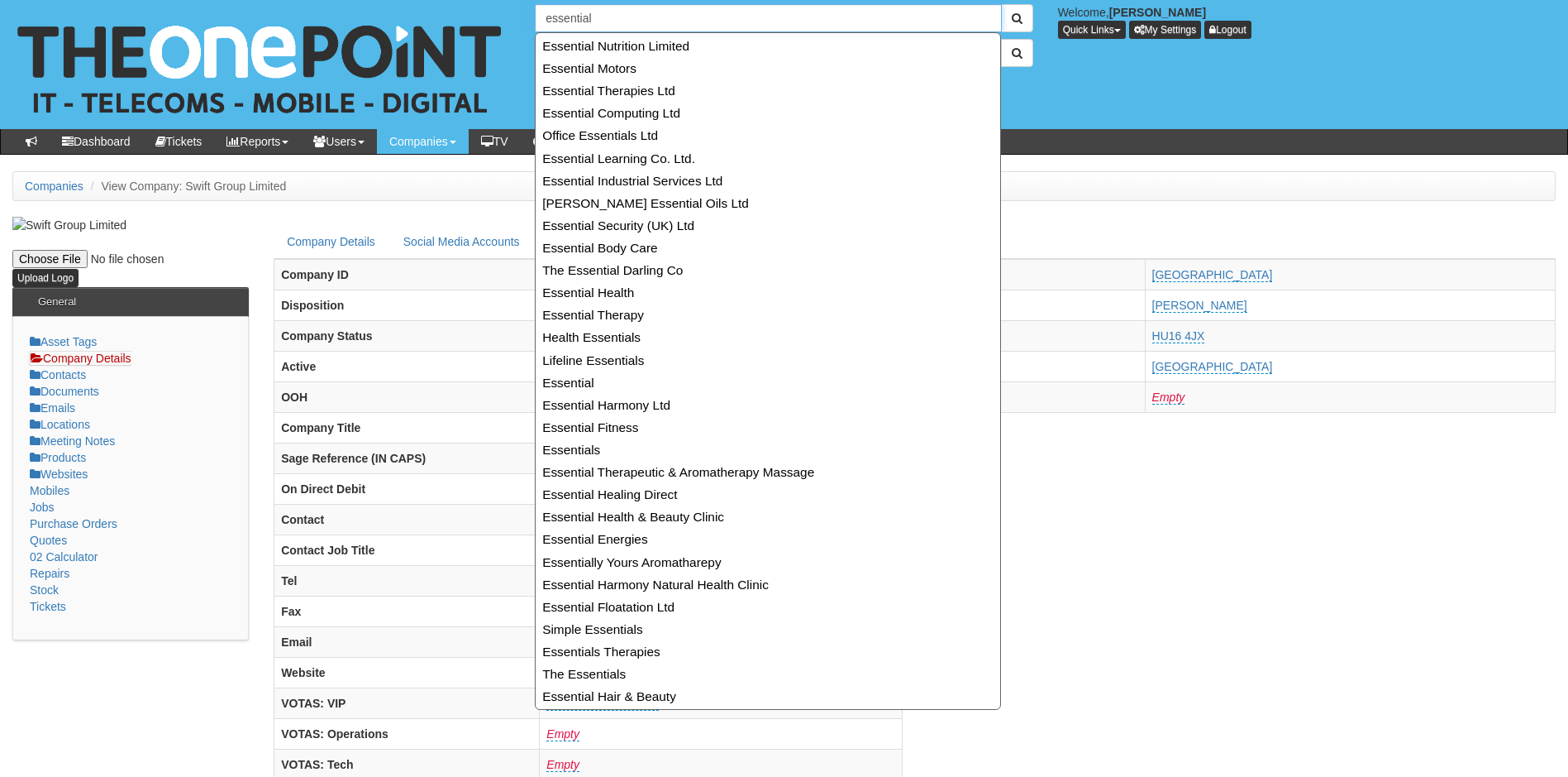
click at [651, 23] on input "essential" at bounding box center [768, 18] width 466 height 28
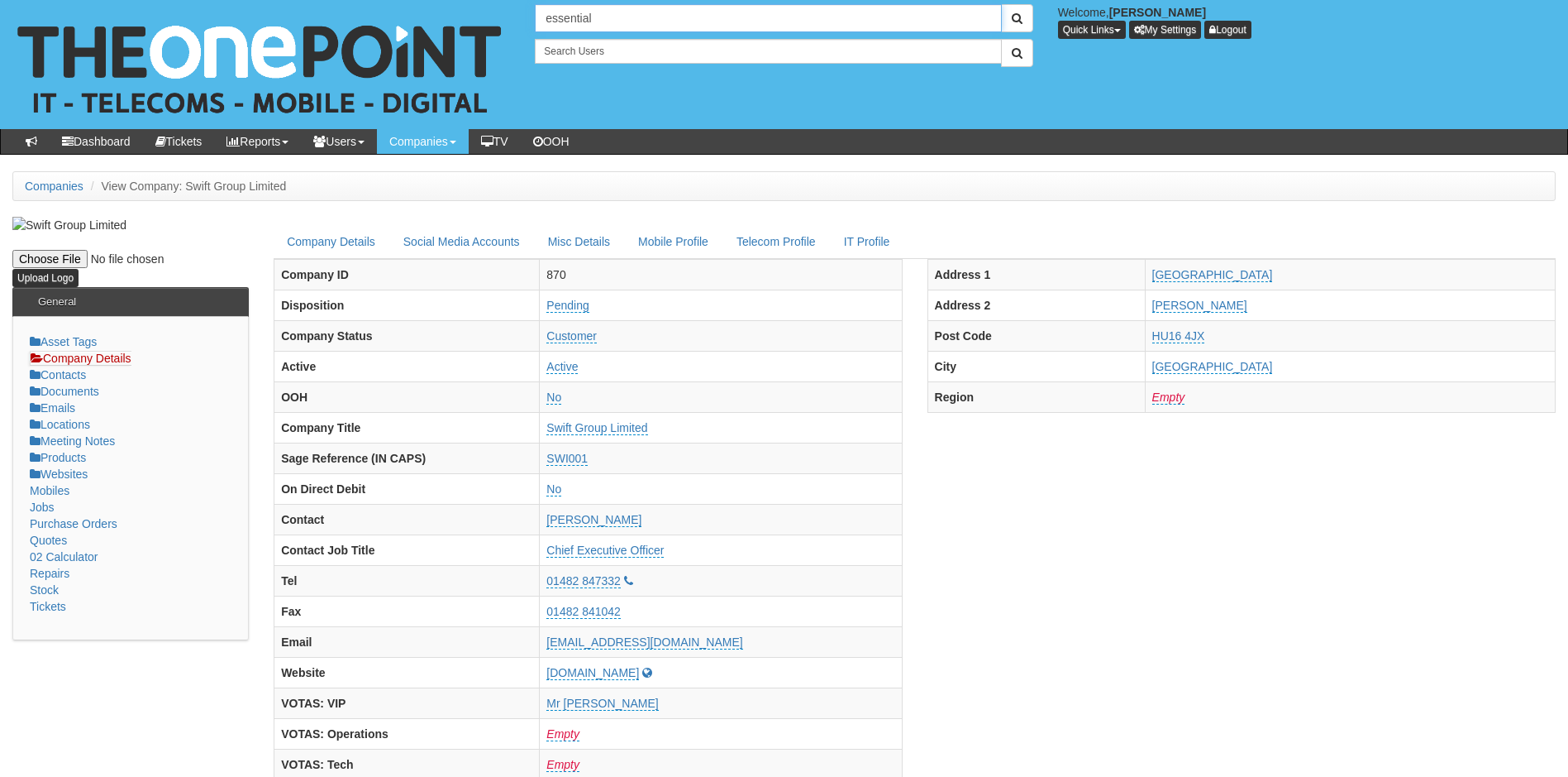
click at [632, 16] on input "essential" at bounding box center [768, 18] width 466 height 28
click at [618, 48] on link "Essential Estates" at bounding box center [768, 46] width 463 height 24
type input "Essential Estates"
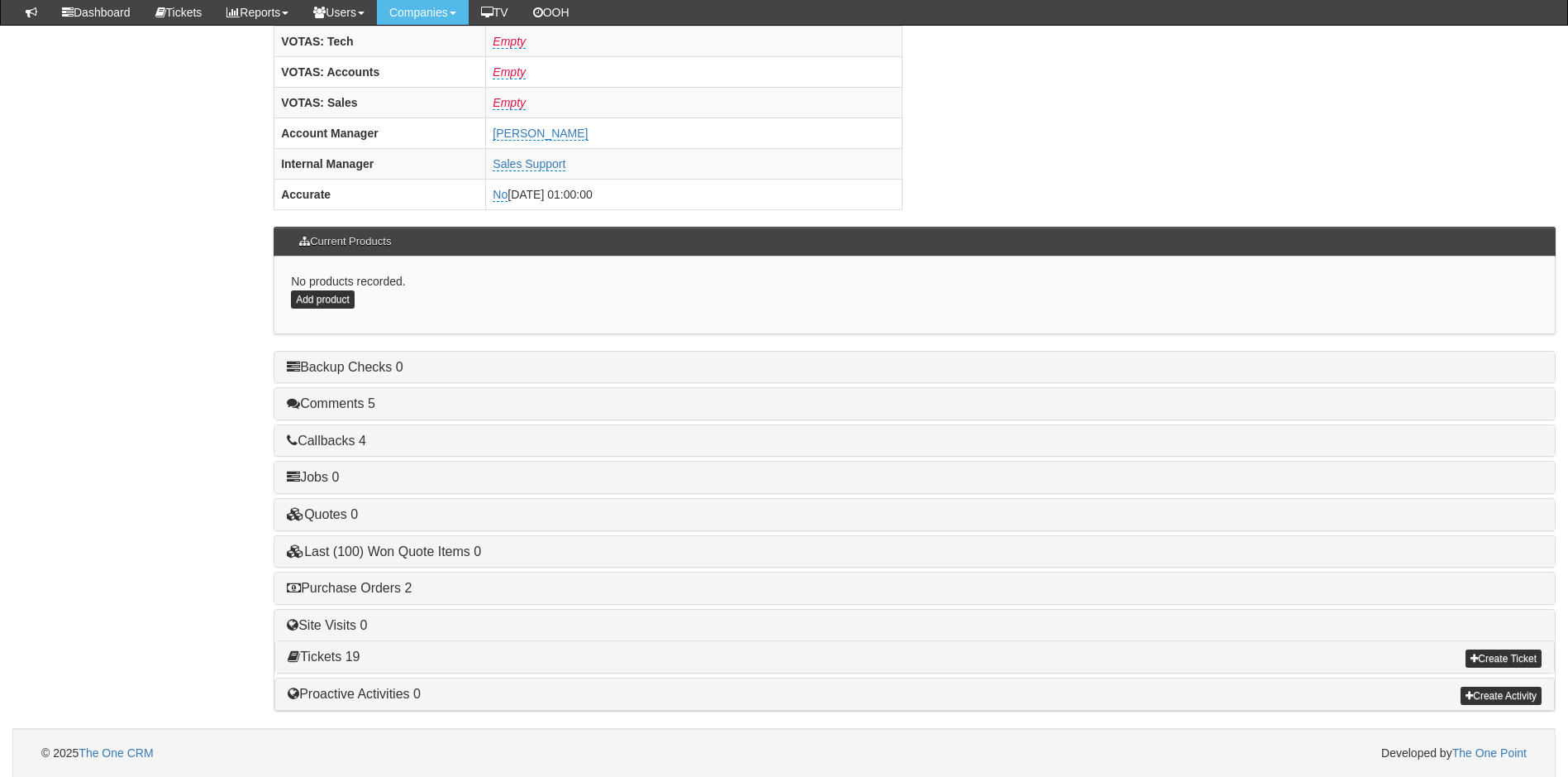
scroll to position [682, 0]
click at [360, 583] on link "Purchase Orders 2" at bounding box center [349, 587] width 125 height 14
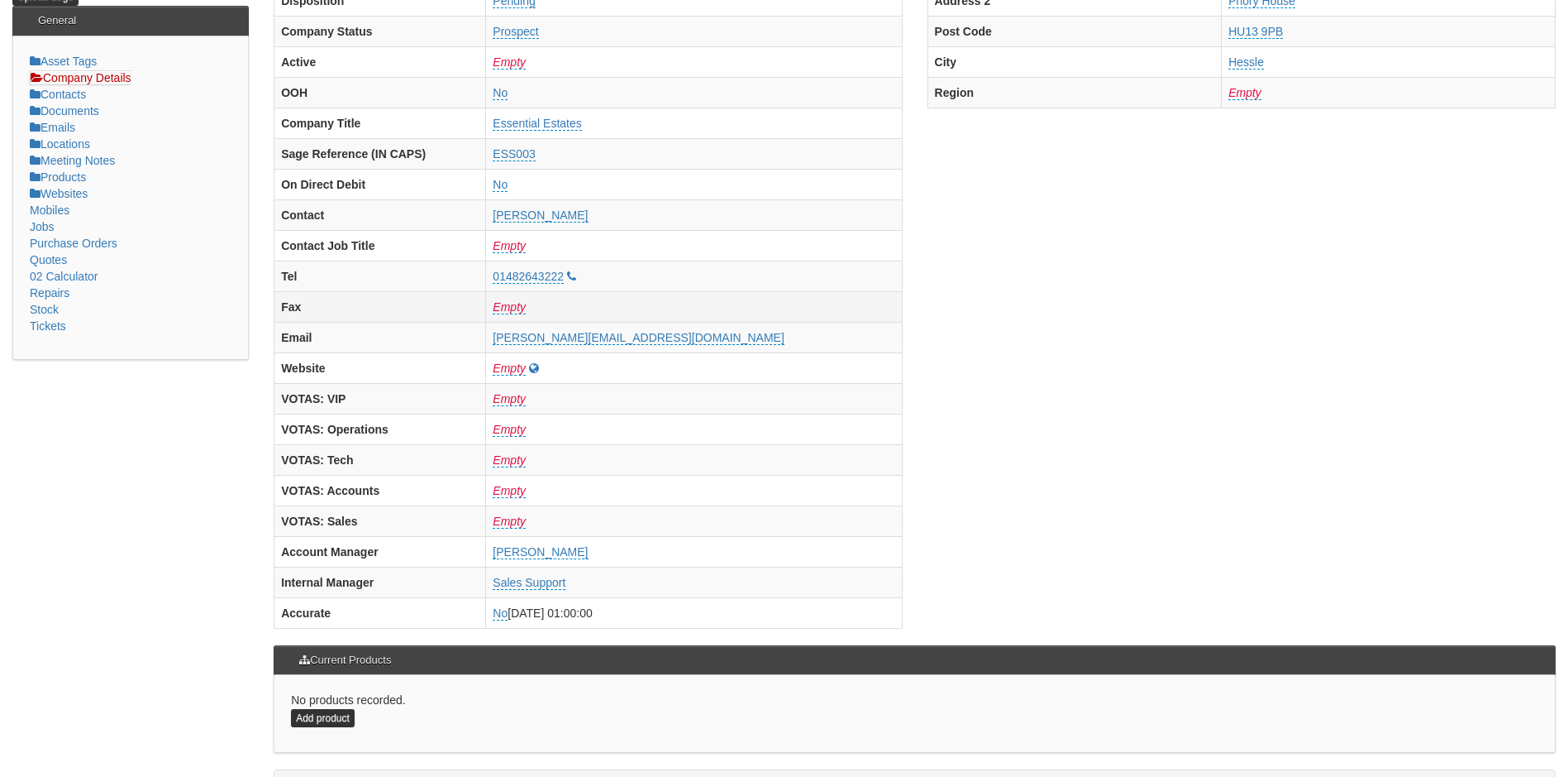
scroll to position [0, 0]
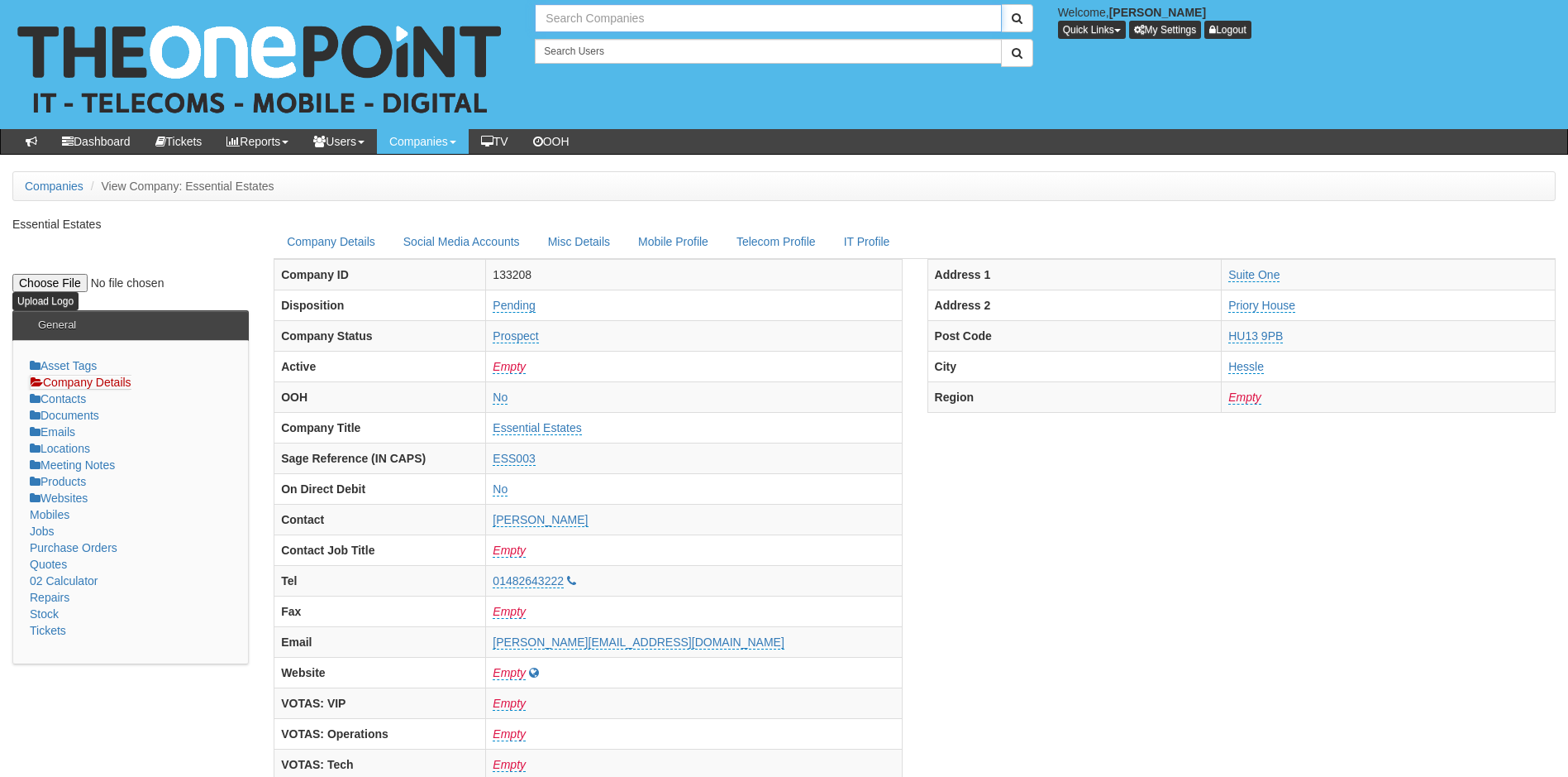
click at [613, 22] on input "text" at bounding box center [768, 18] width 466 height 28
click at [600, 50] on link "Essential Homes Ltd" at bounding box center [768, 46] width 463 height 24
type input "Essential Homes Ltd"
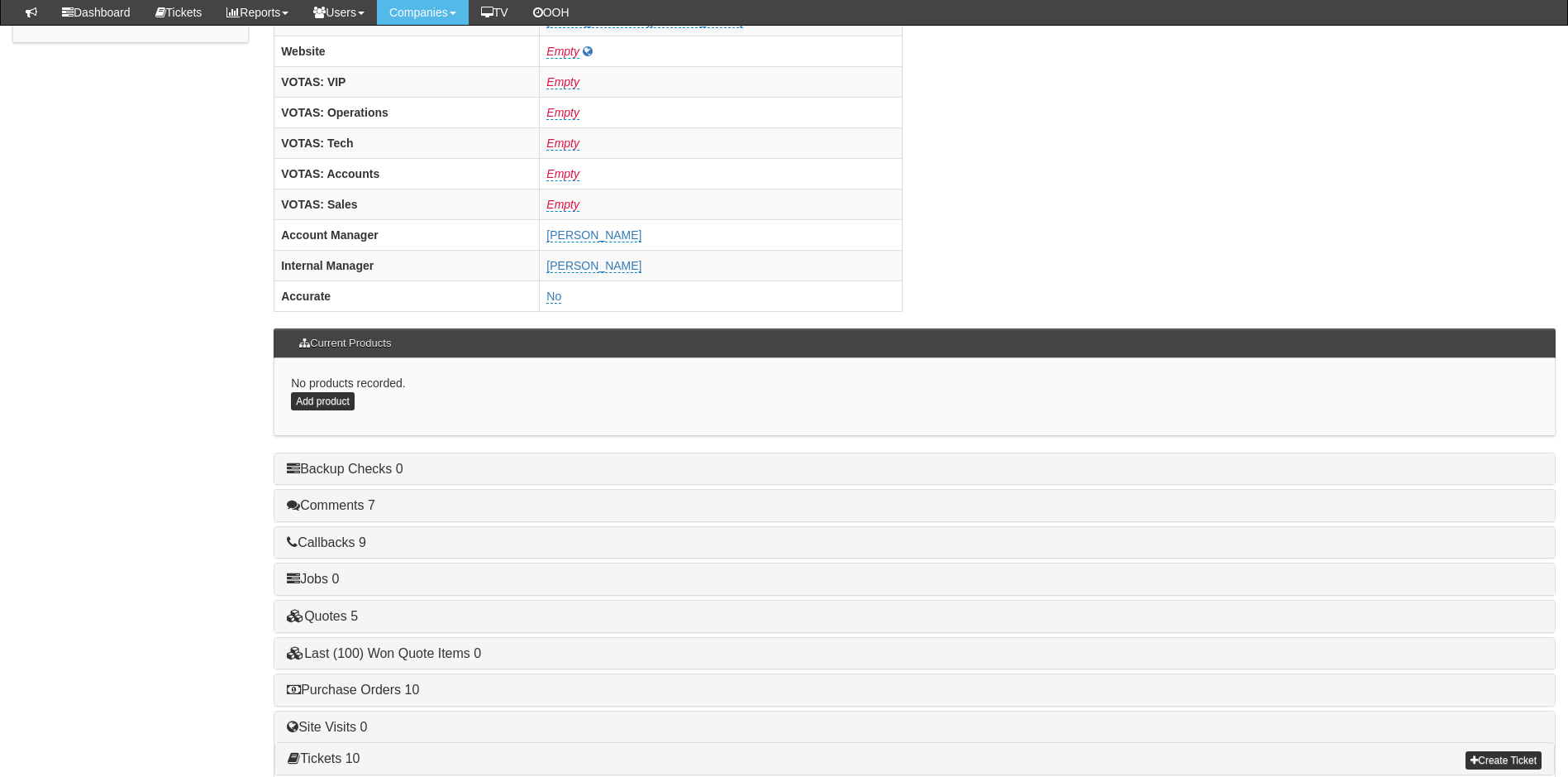
scroll to position [662, 0]
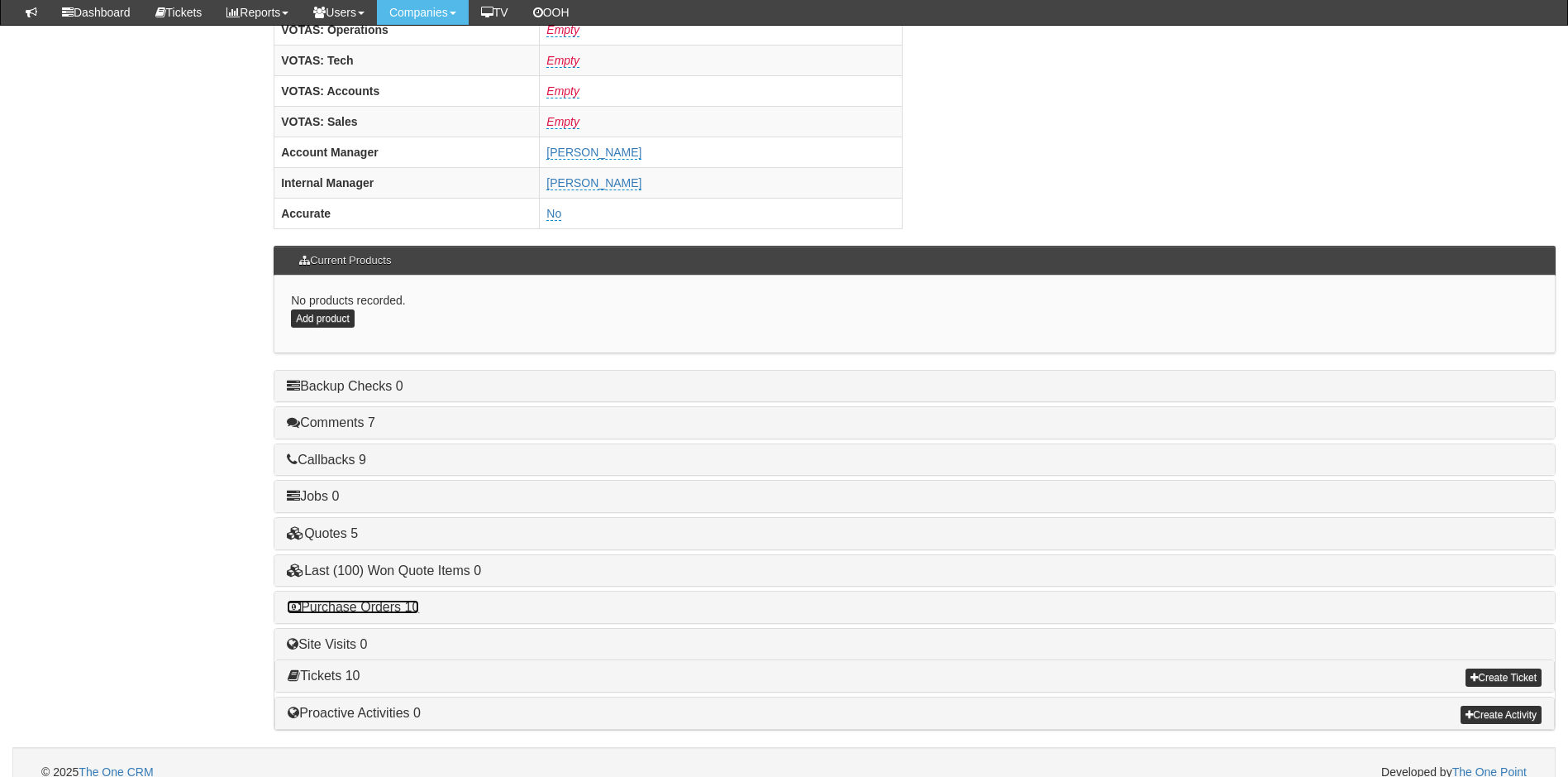
click at [381, 606] on link "Purchase Orders 10" at bounding box center [353, 607] width 133 height 14
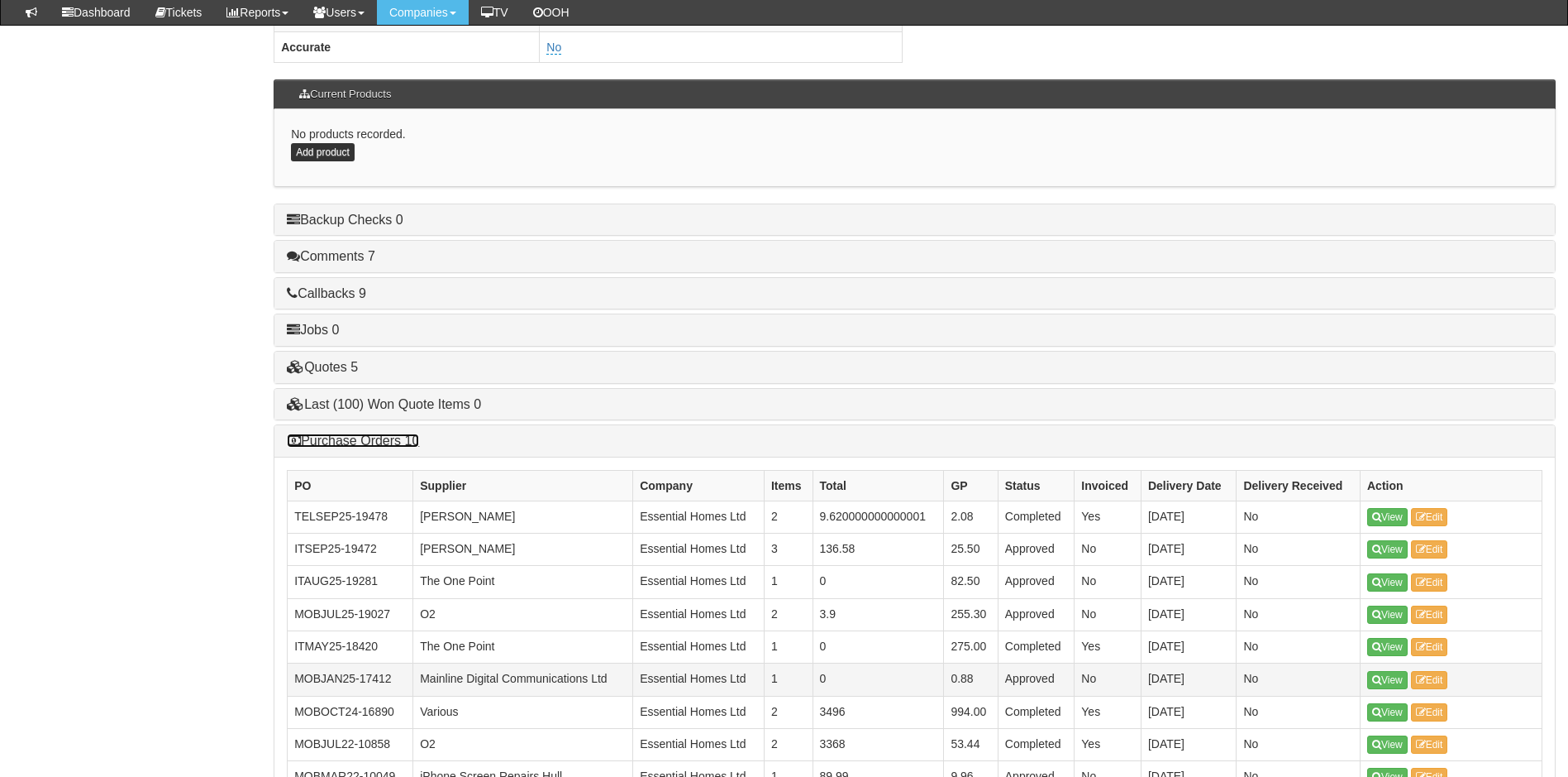
scroll to position [1075, 0]
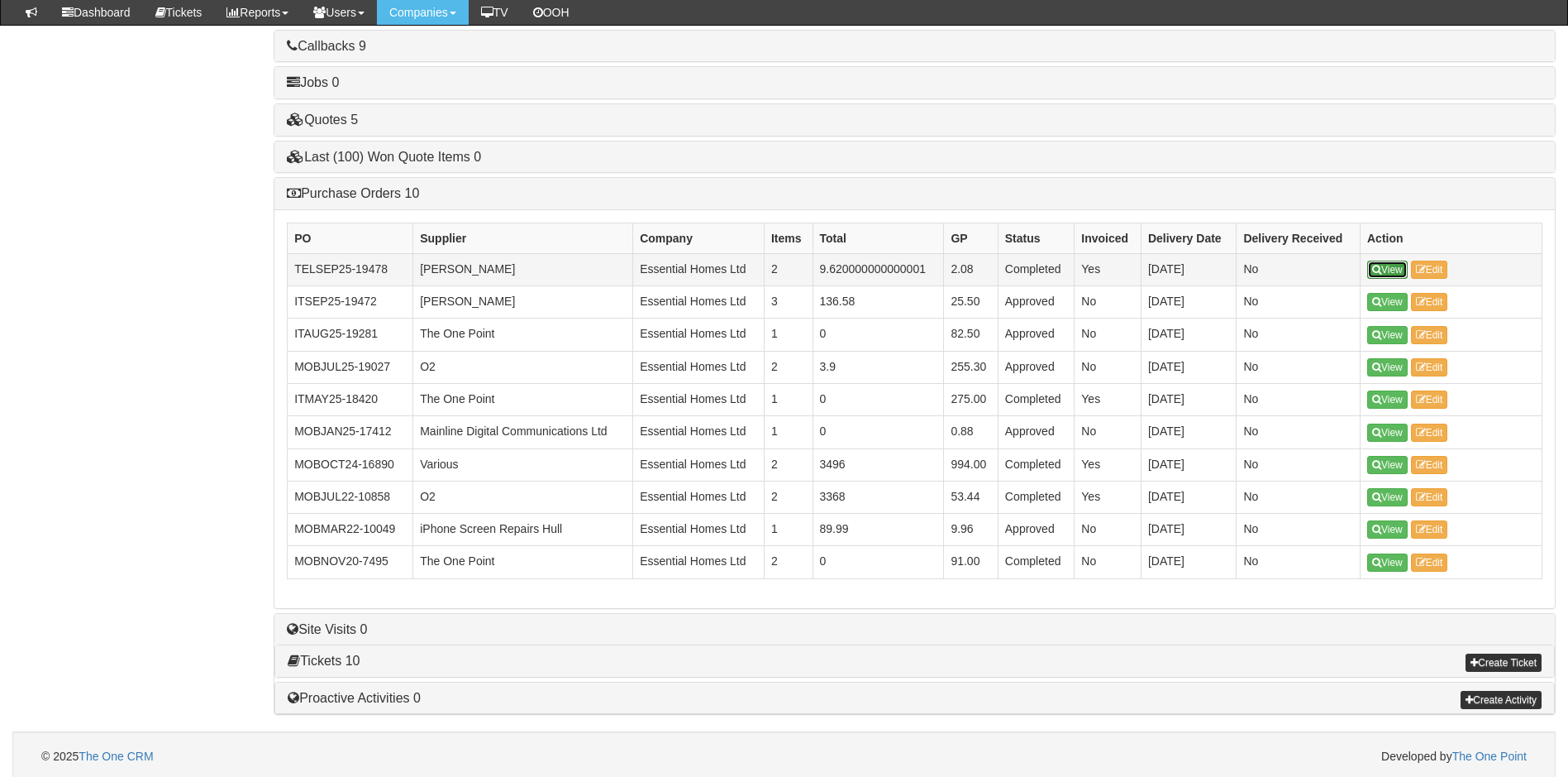
click at [1391, 268] on link "View" at bounding box center [1387, 269] width 41 height 18
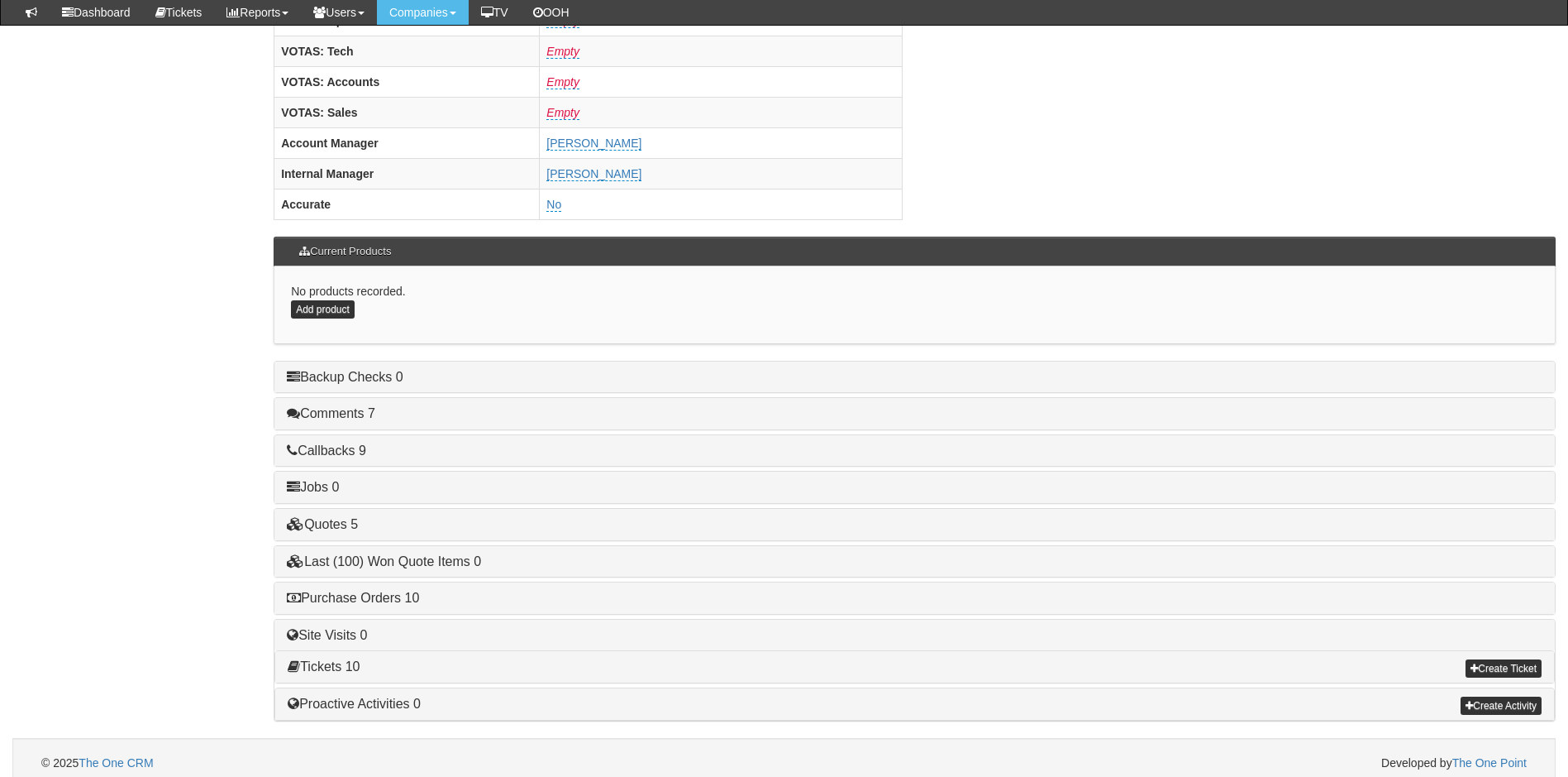
scroll to position [682, 0]
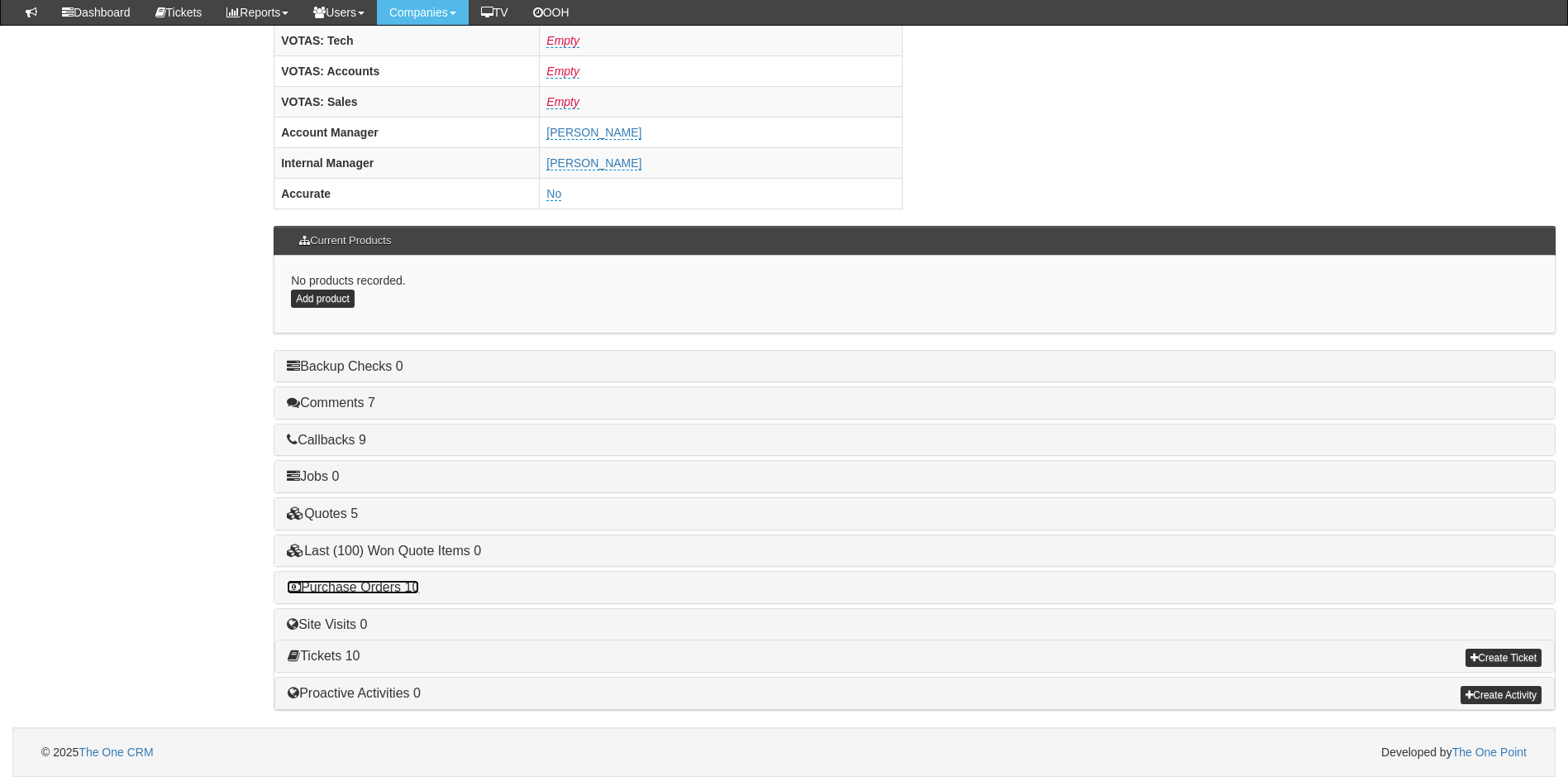
click at [394, 585] on link "Purchase Orders 10" at bounding box center [353, 587] width 133 height 14
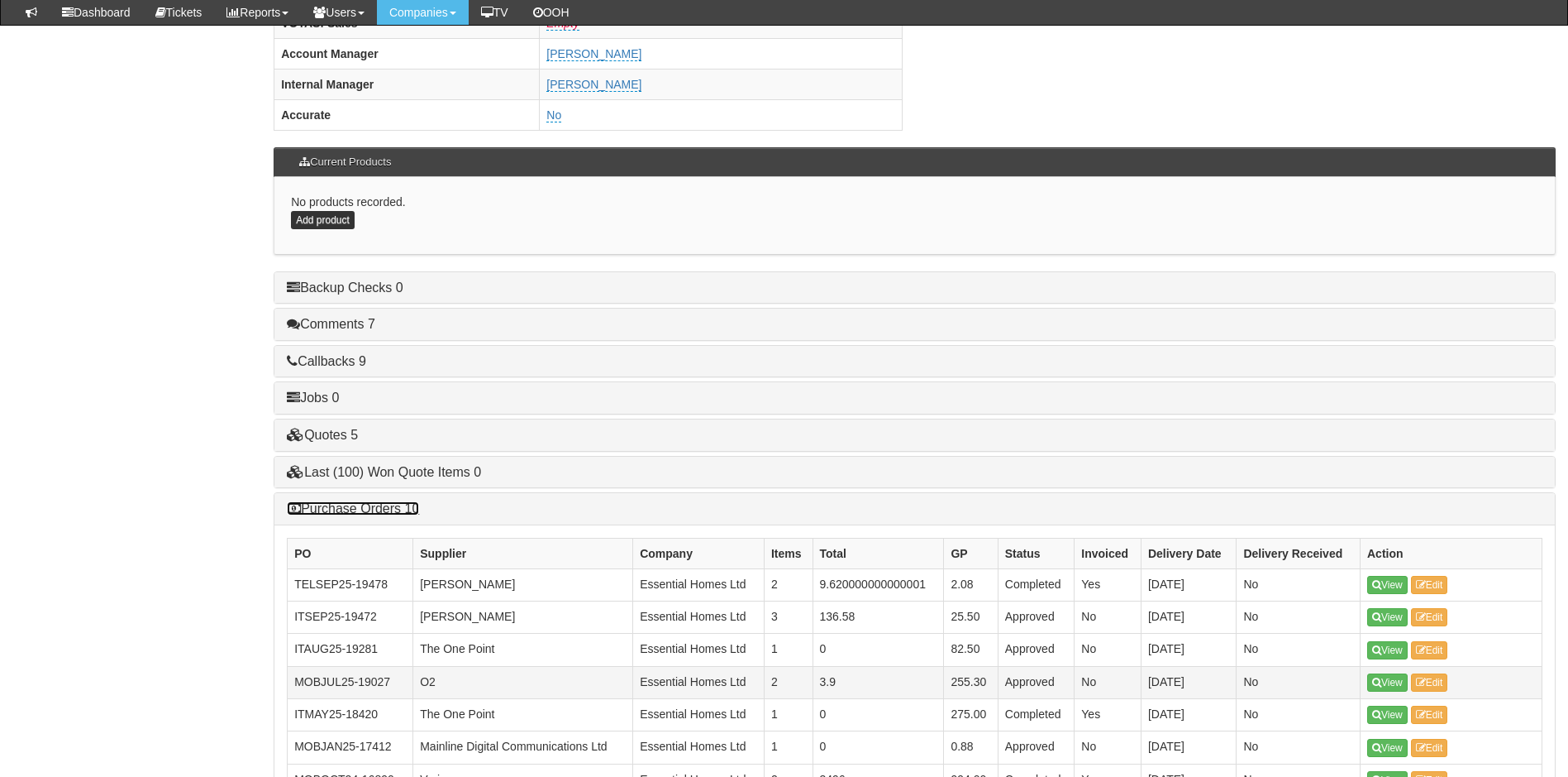
scroll to position [764, 0]
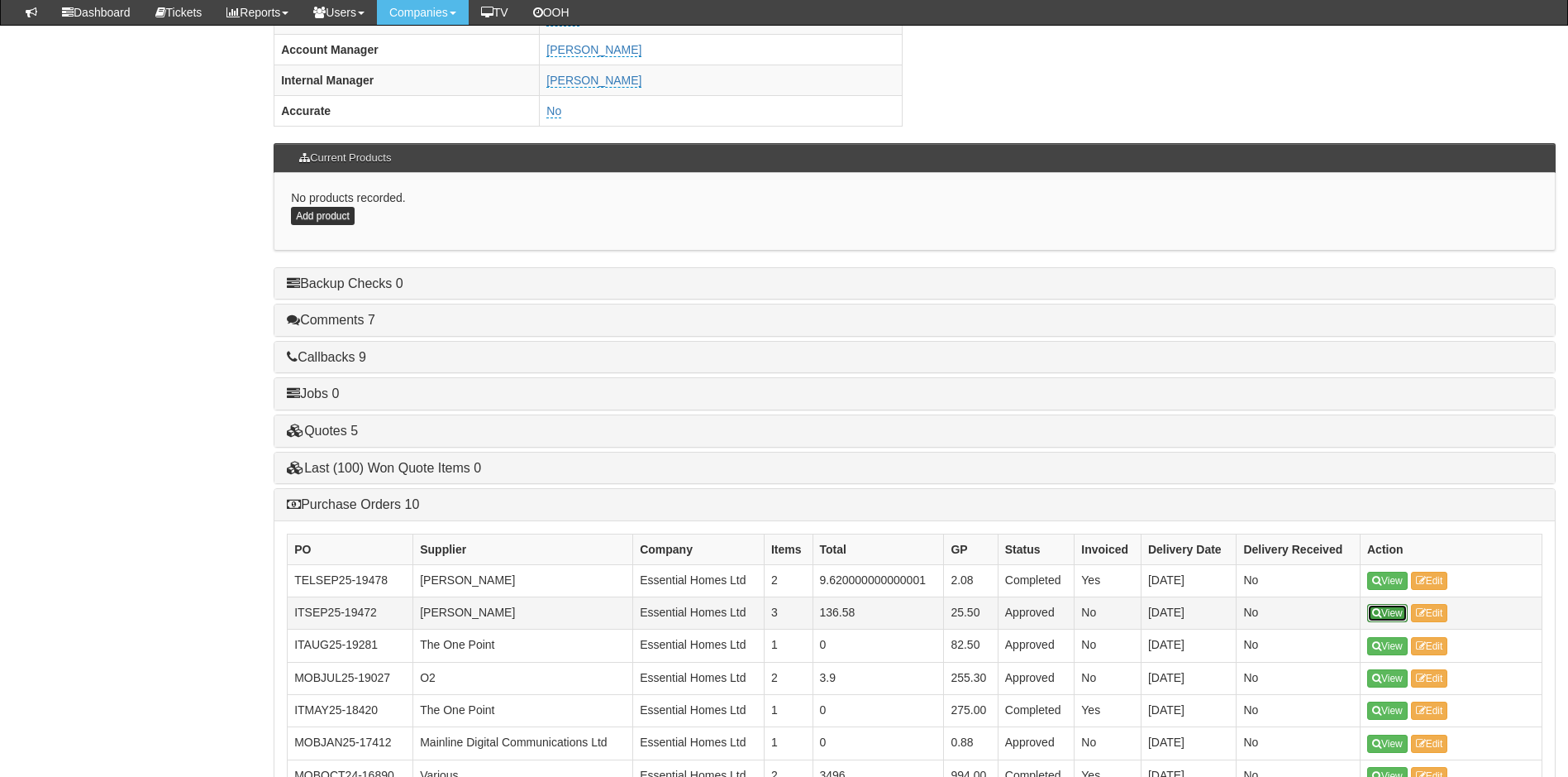
click at [1397, 614] on link "View" at bounding box center [1387, 613] width 41 height 18
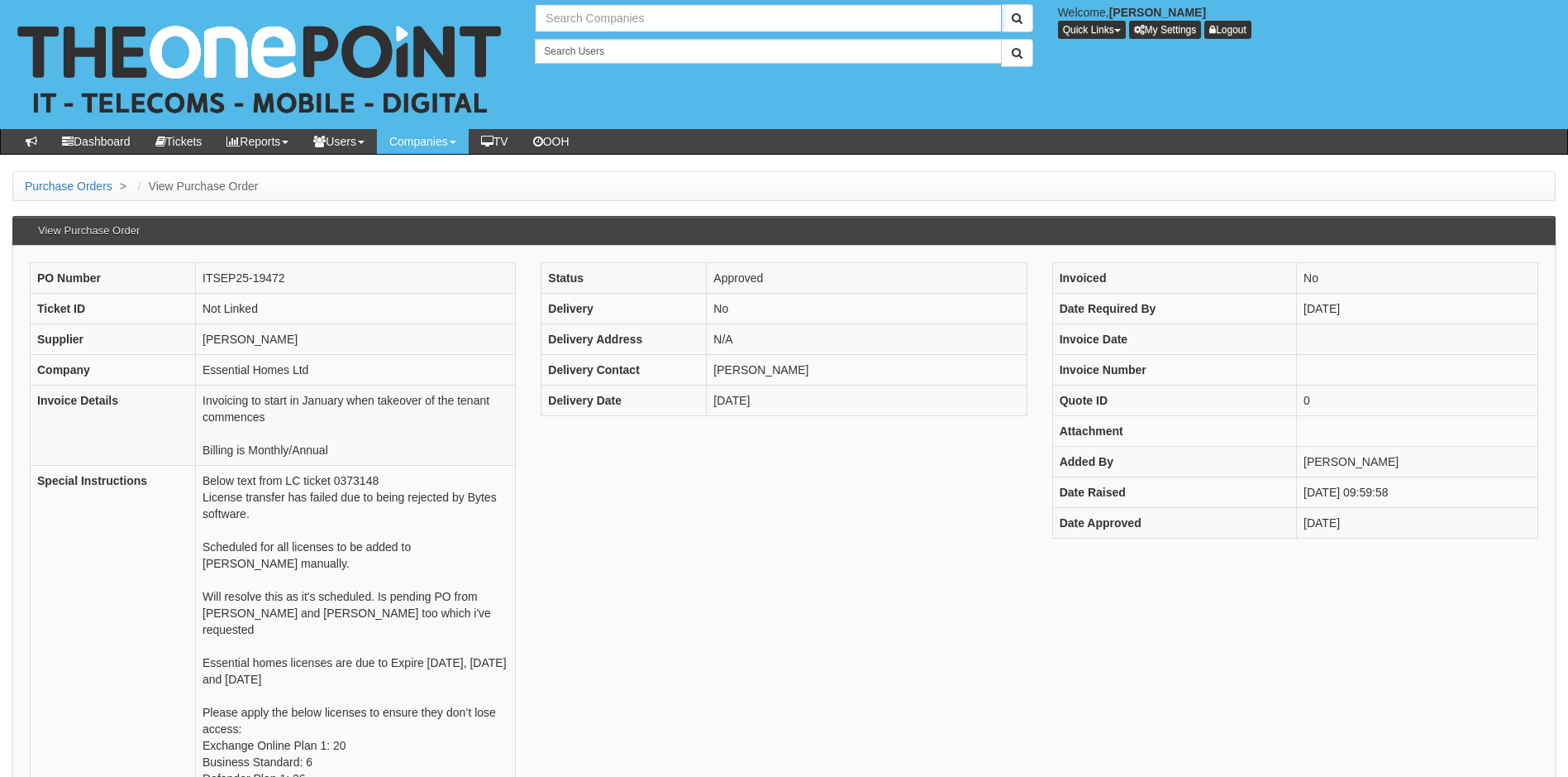
click at [646, 17] on input "text" at bounding box center [768, 18] width 466 height 28
click at [610, 43] on link "[PERSON_NAME] Ltd" at bounding box center [768, 46] width 463 height 24
type input "[PERSON_NAME] Ltd"
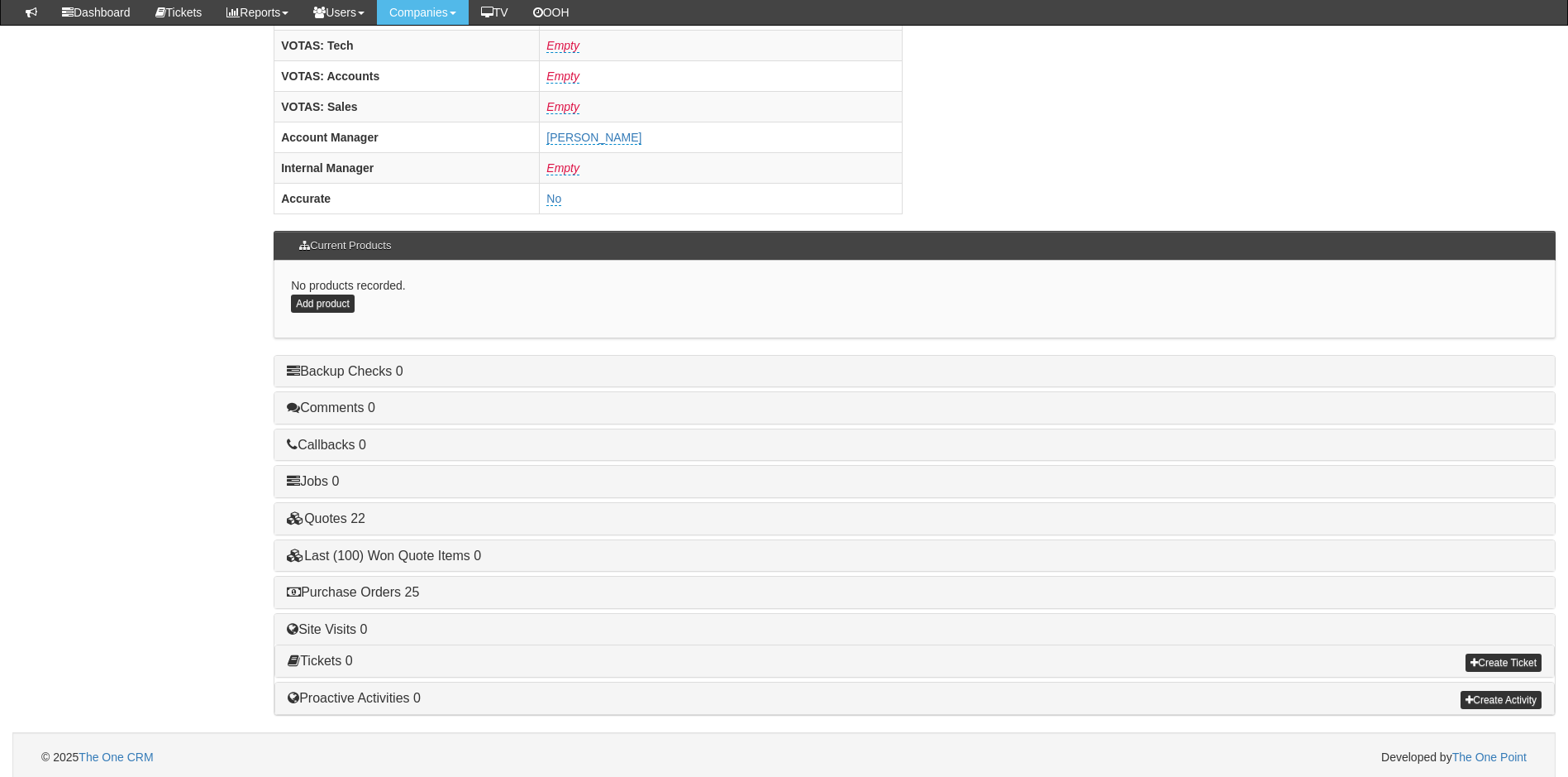
scroll to position [682, 0]
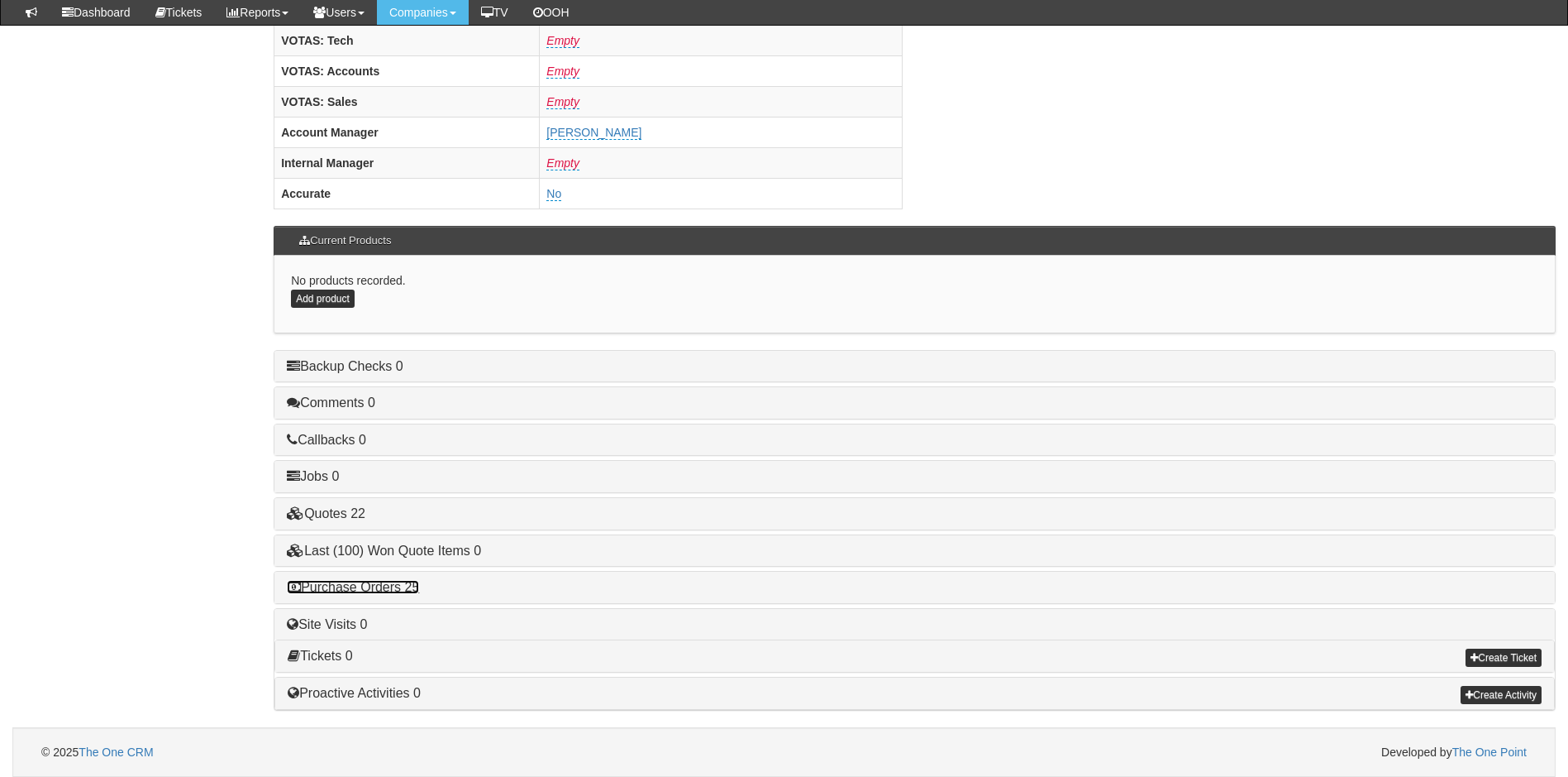
click at [356, 586] on link "Purchase Orders 25" at bounding box center [353, 587] width 133 height 14
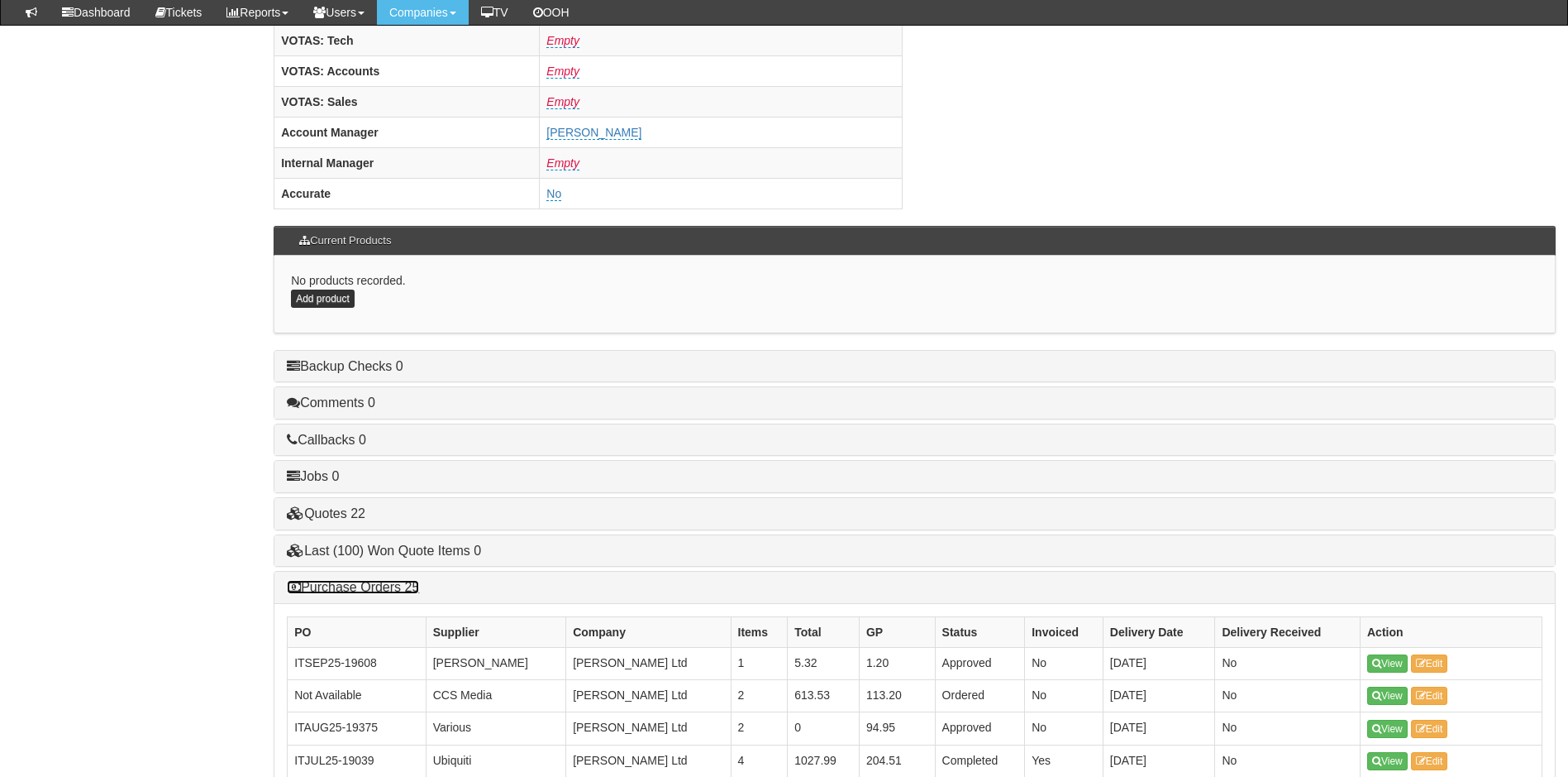
scroll to position [847, 0]
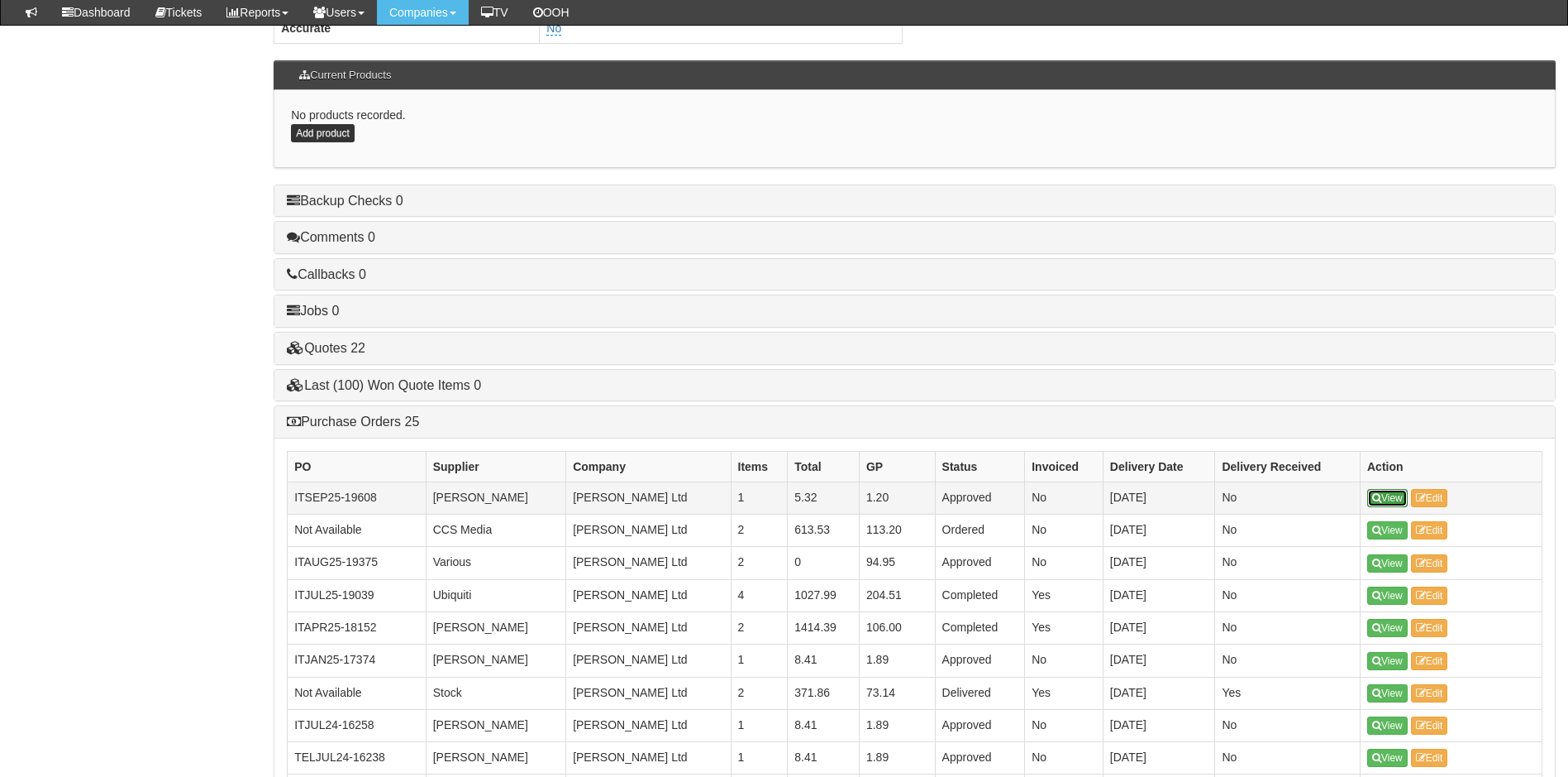
click at [1388, 498] on link "View" at bounding box center [1387, 498] width 41 height 18
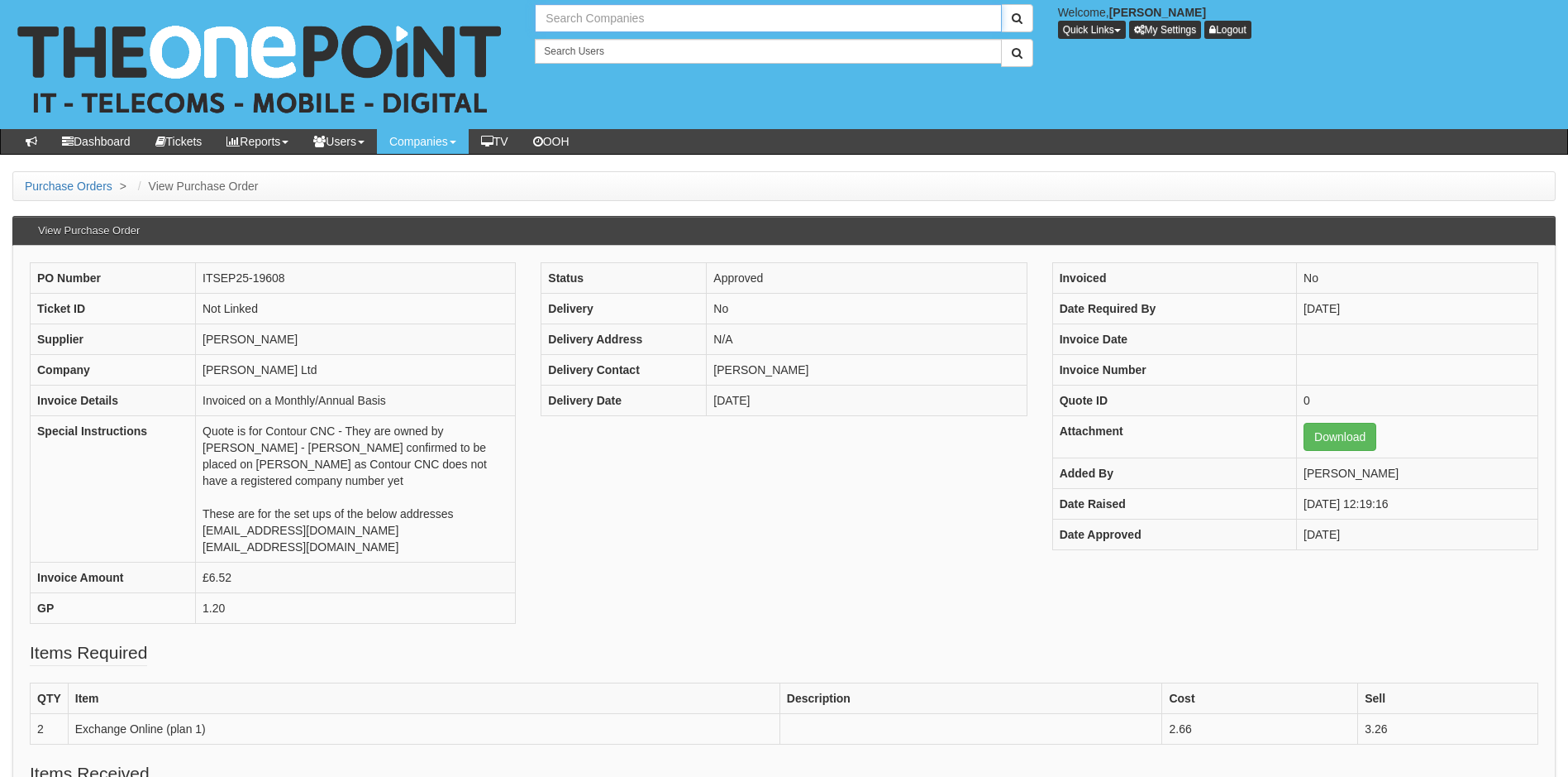
click at [618, 16] on input "text" at bounding box center [768, 18] width 466 height 28
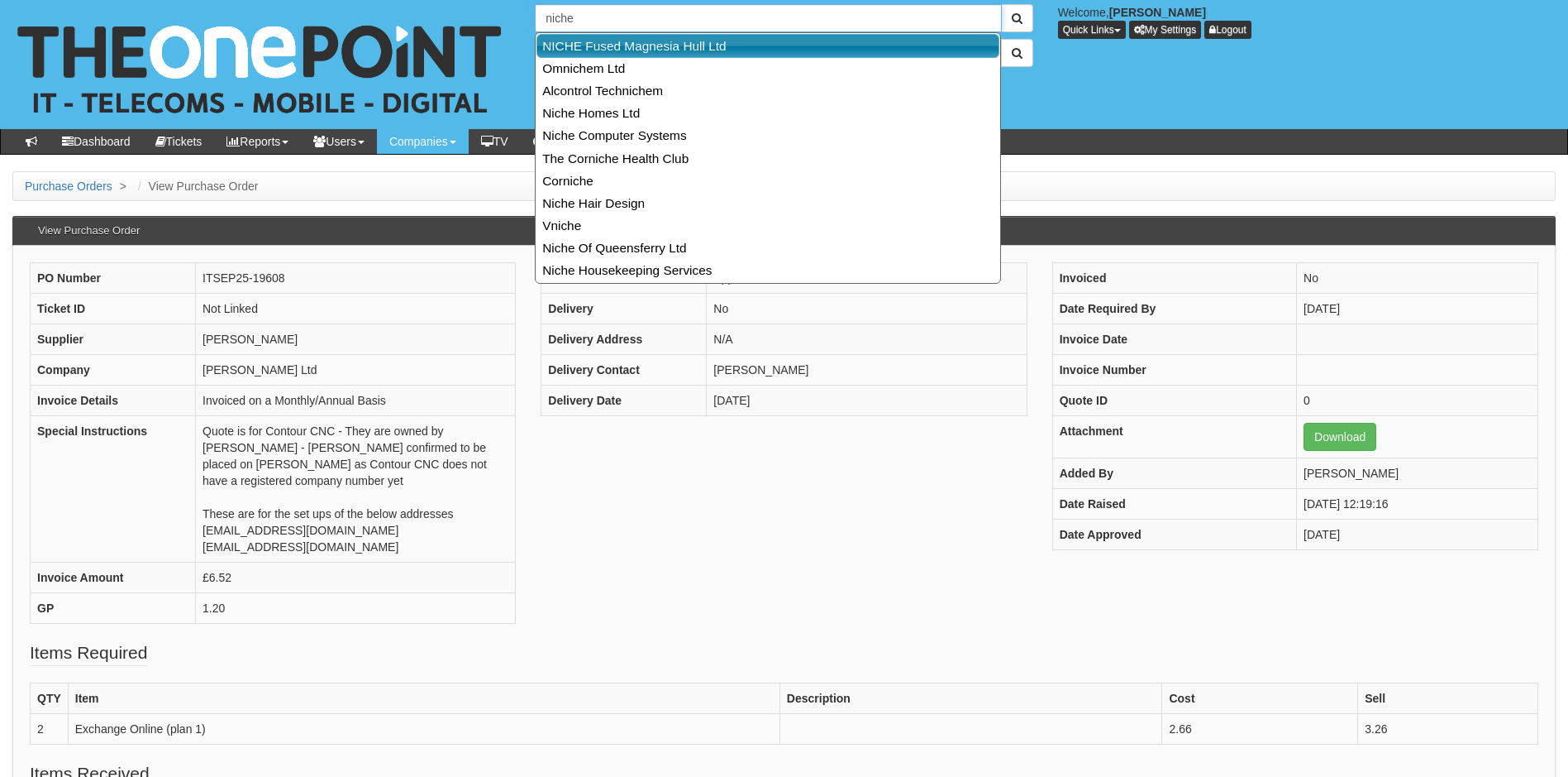
click at [621, 49] on link "NICHE Fused Magnesia Hull Ltd" at bounding box center [768, 46] width 463 height 24
type input "NICHE Fused Magnesia Hull Ltd"
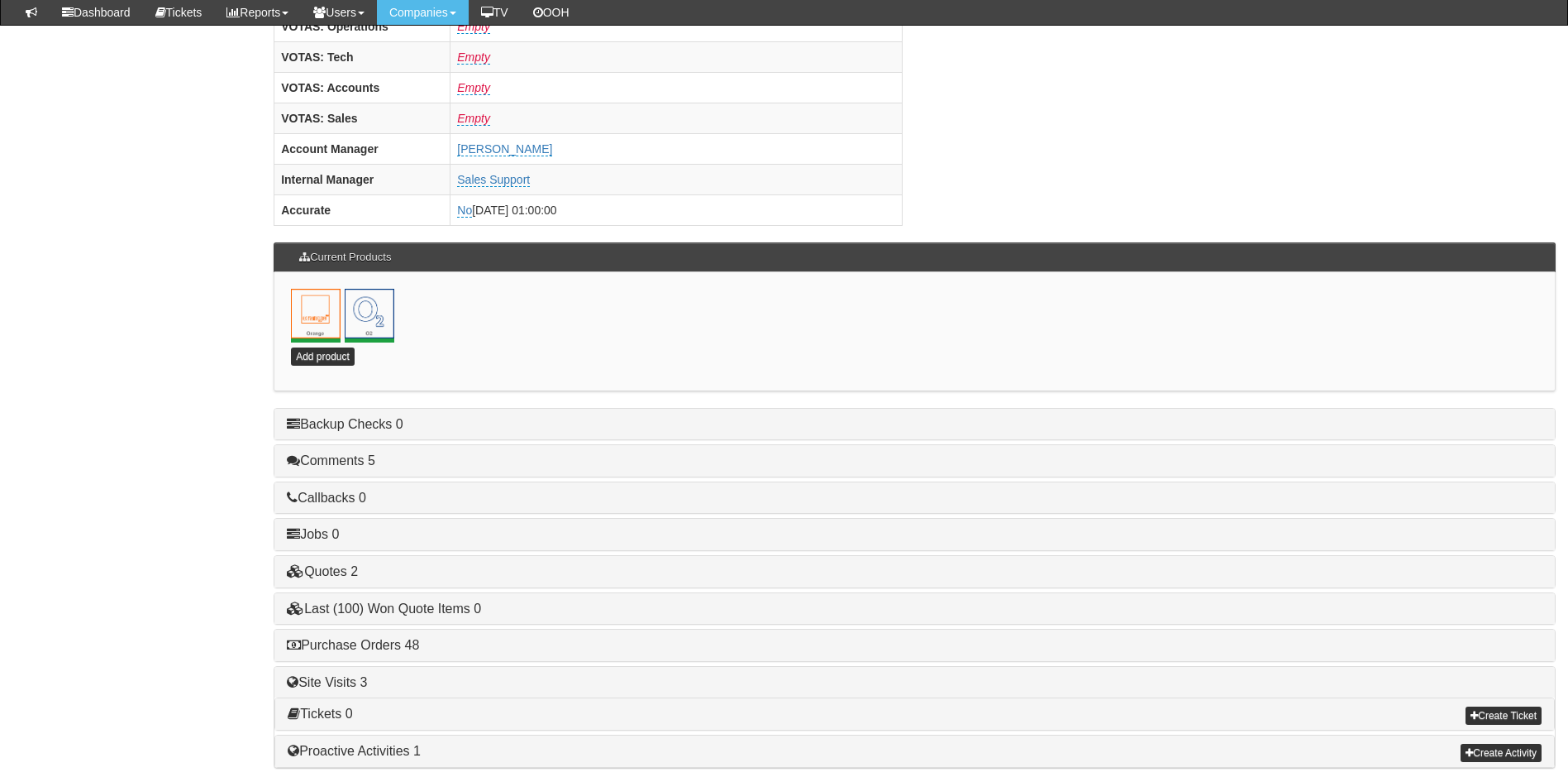
scroll to position [723, 0]
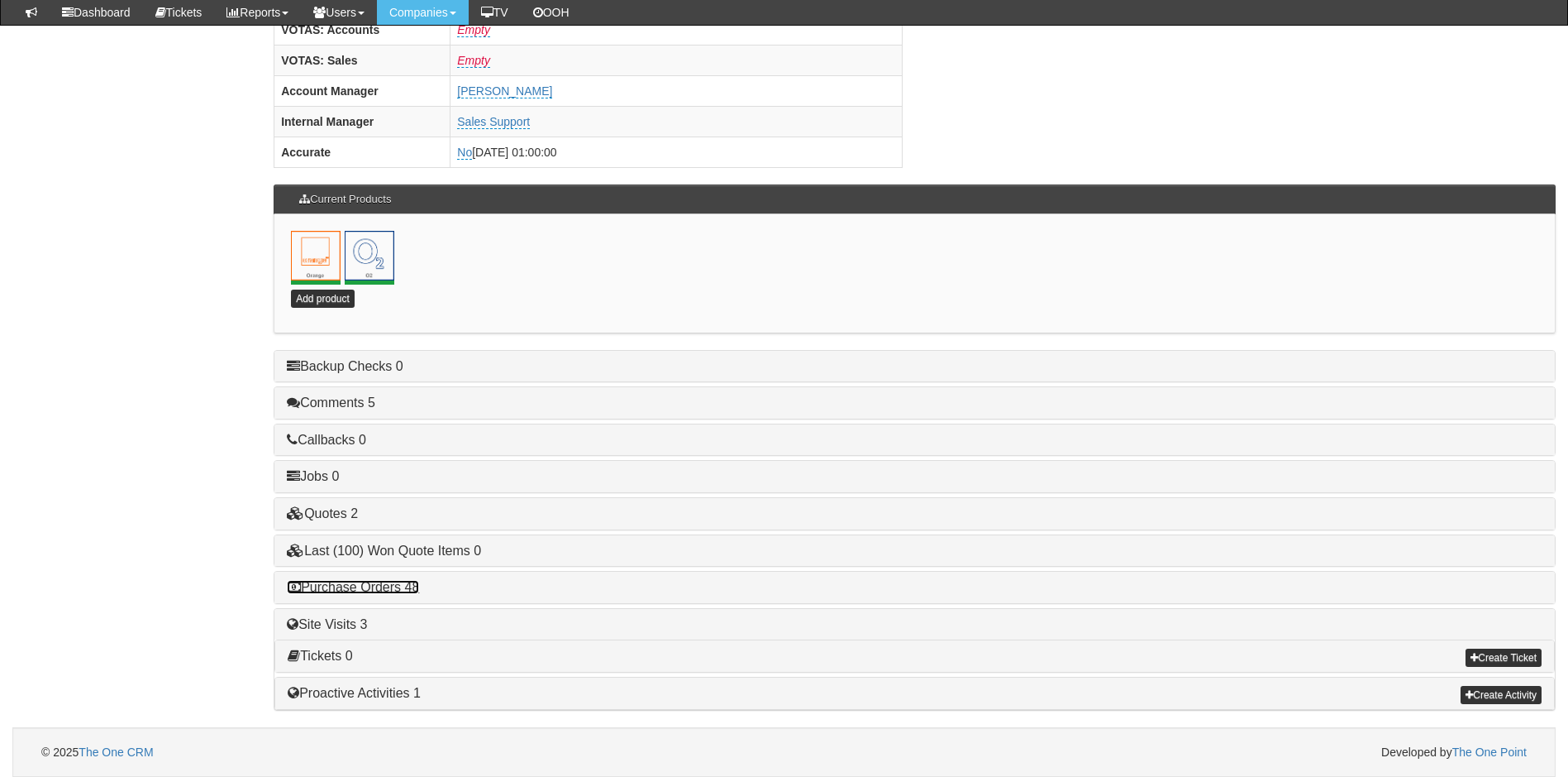
click at [348, 589] on link "Purchase Orders 48" at bounding box center [353, 587] width 133 height 14
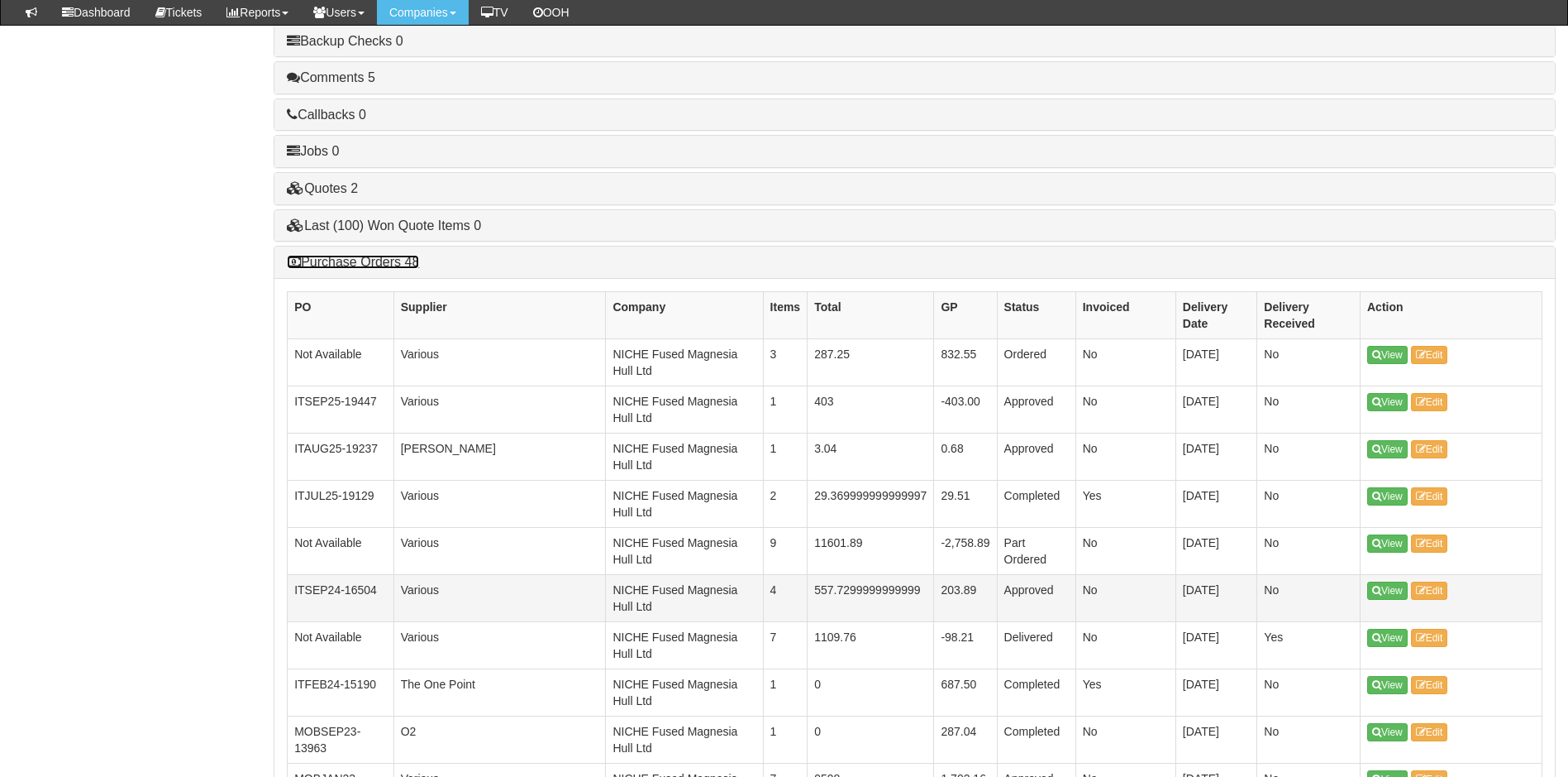
scroll to position [1054, 0]
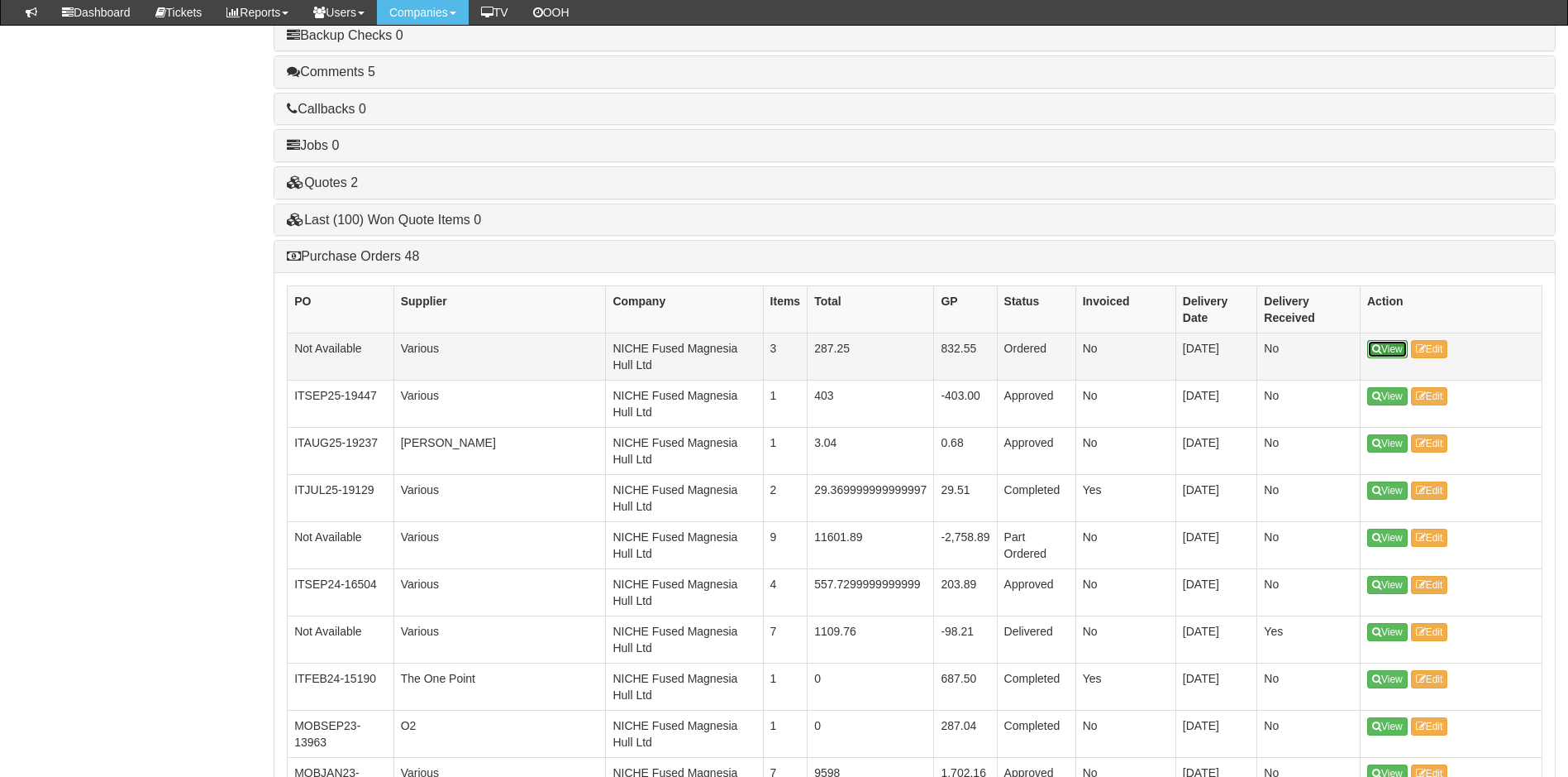
click at [1392, 354] on link "View" at bounding box center [1387, 348] width 41 height 18
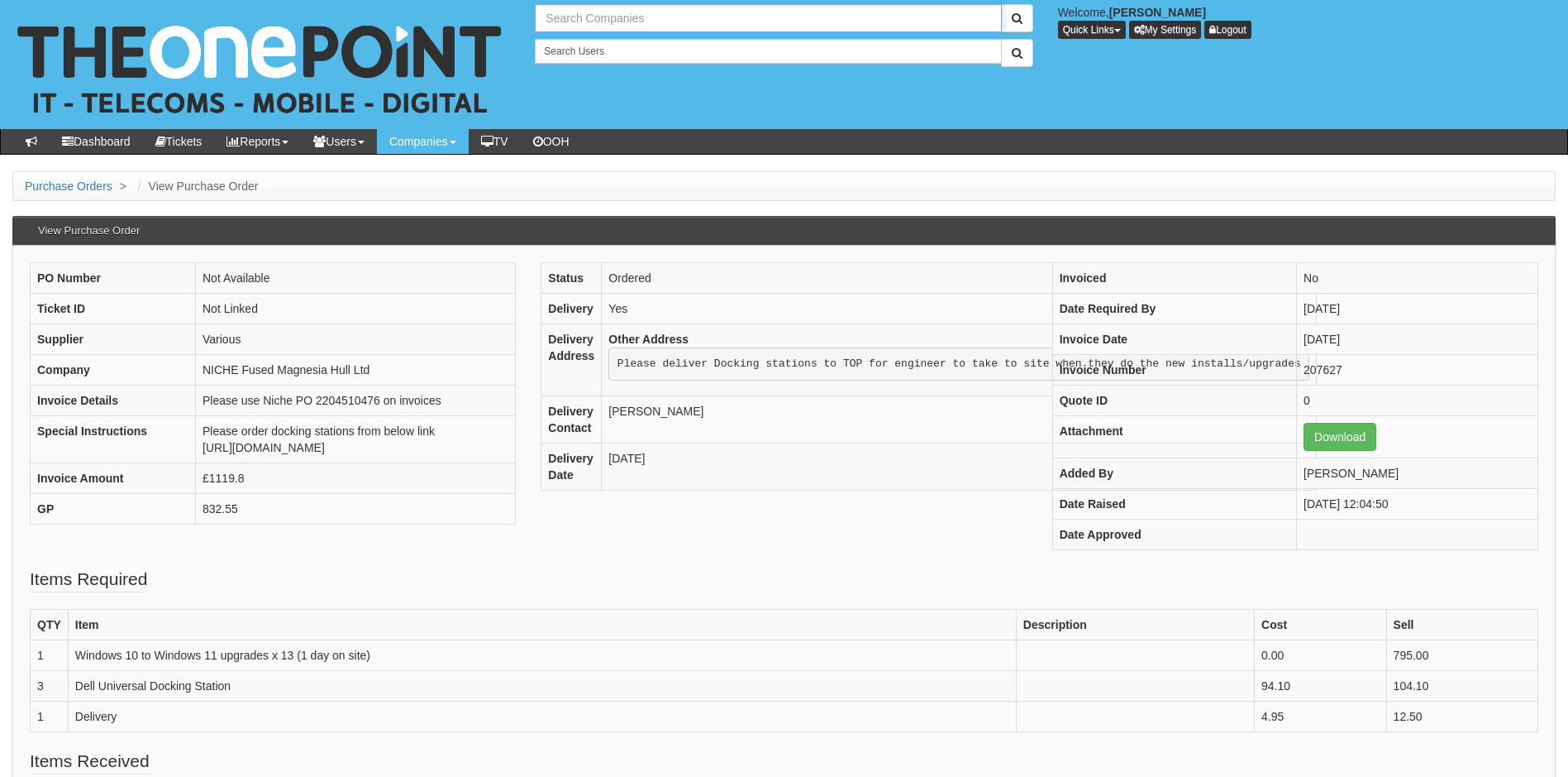
click at [606, 19] on input "text" at bounding box center [768, 18] width 466 height 28
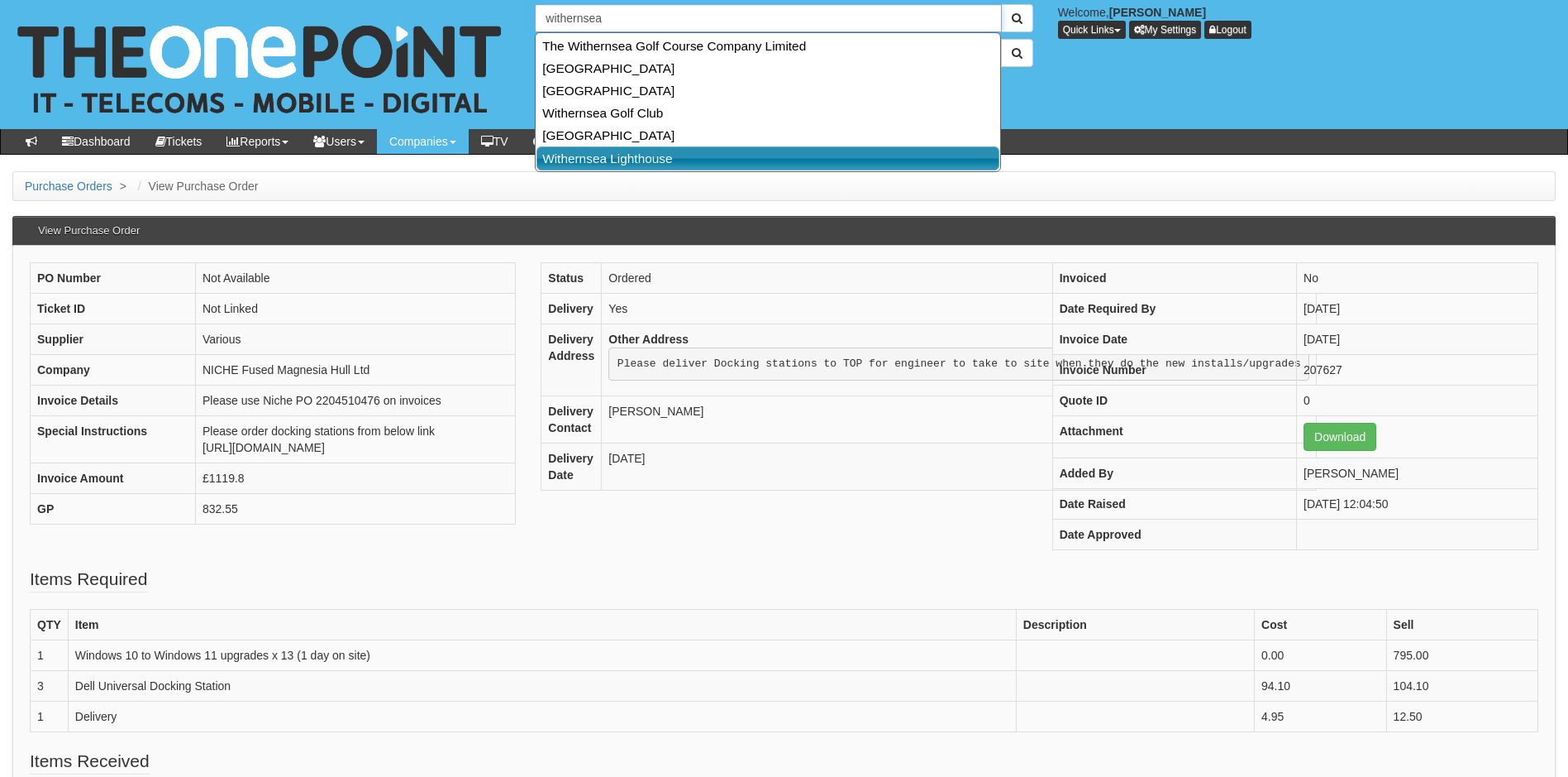
click at [615, 157] on link "Withernsea Lighthouse" at bounding box center [768, 158] width 463 height 24
type input "Withernsea Lighthouse"
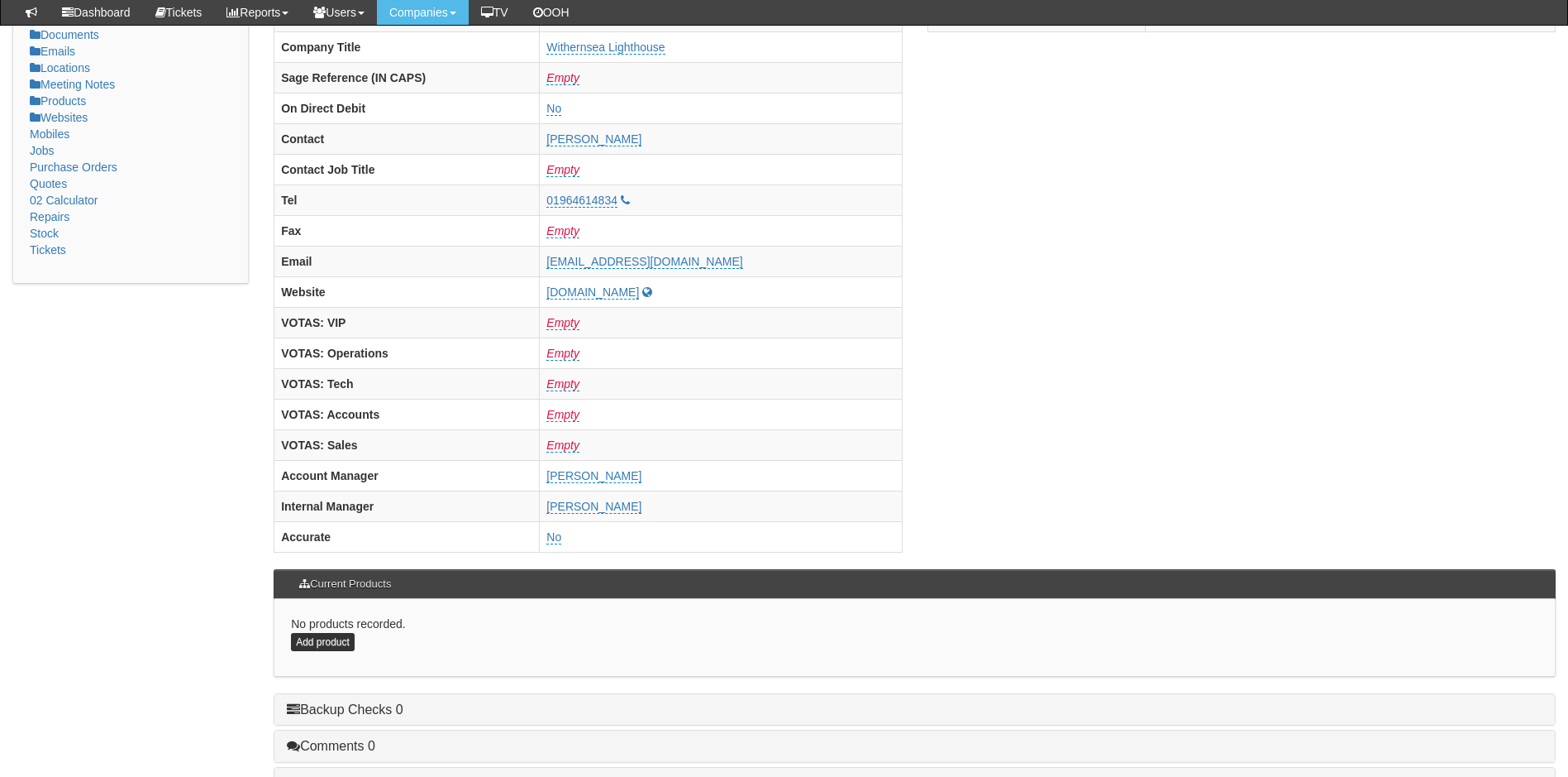
scroll to position [579, 0]
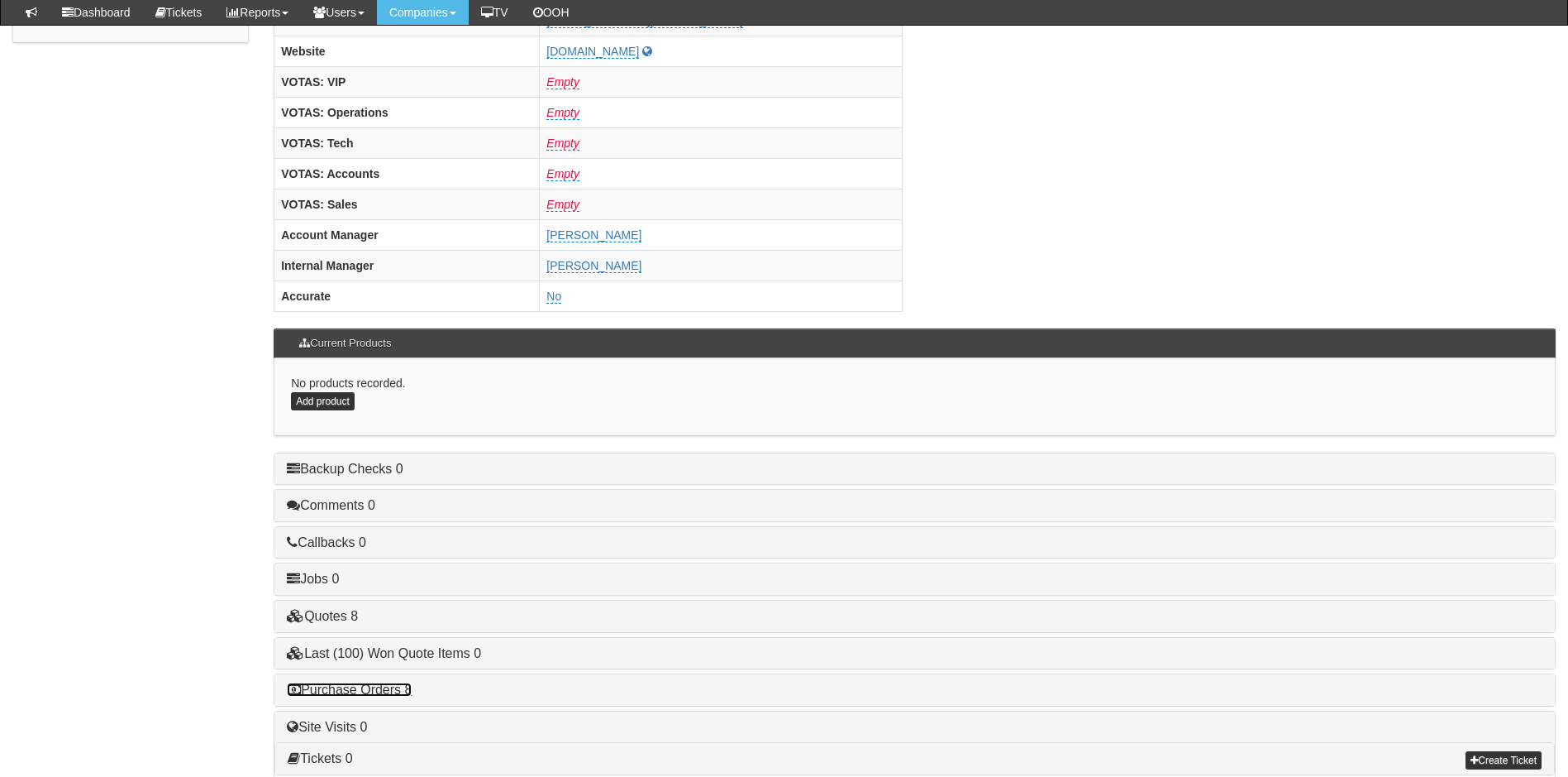
click at [355, 695] on link "Purchase Orders 8" at bounding box center [349, 689] width 125 height 14
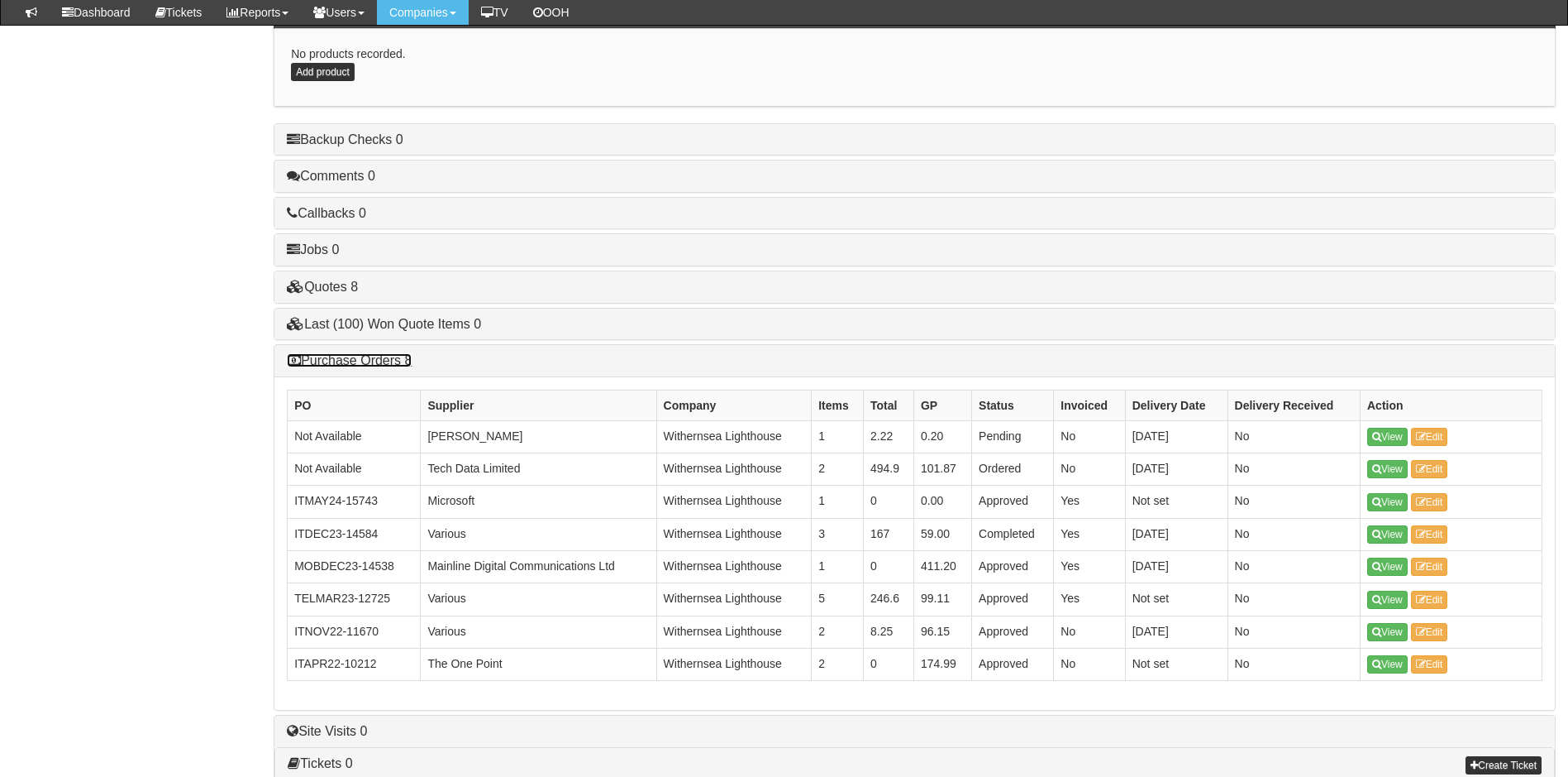
scroll to position [1016, 0]
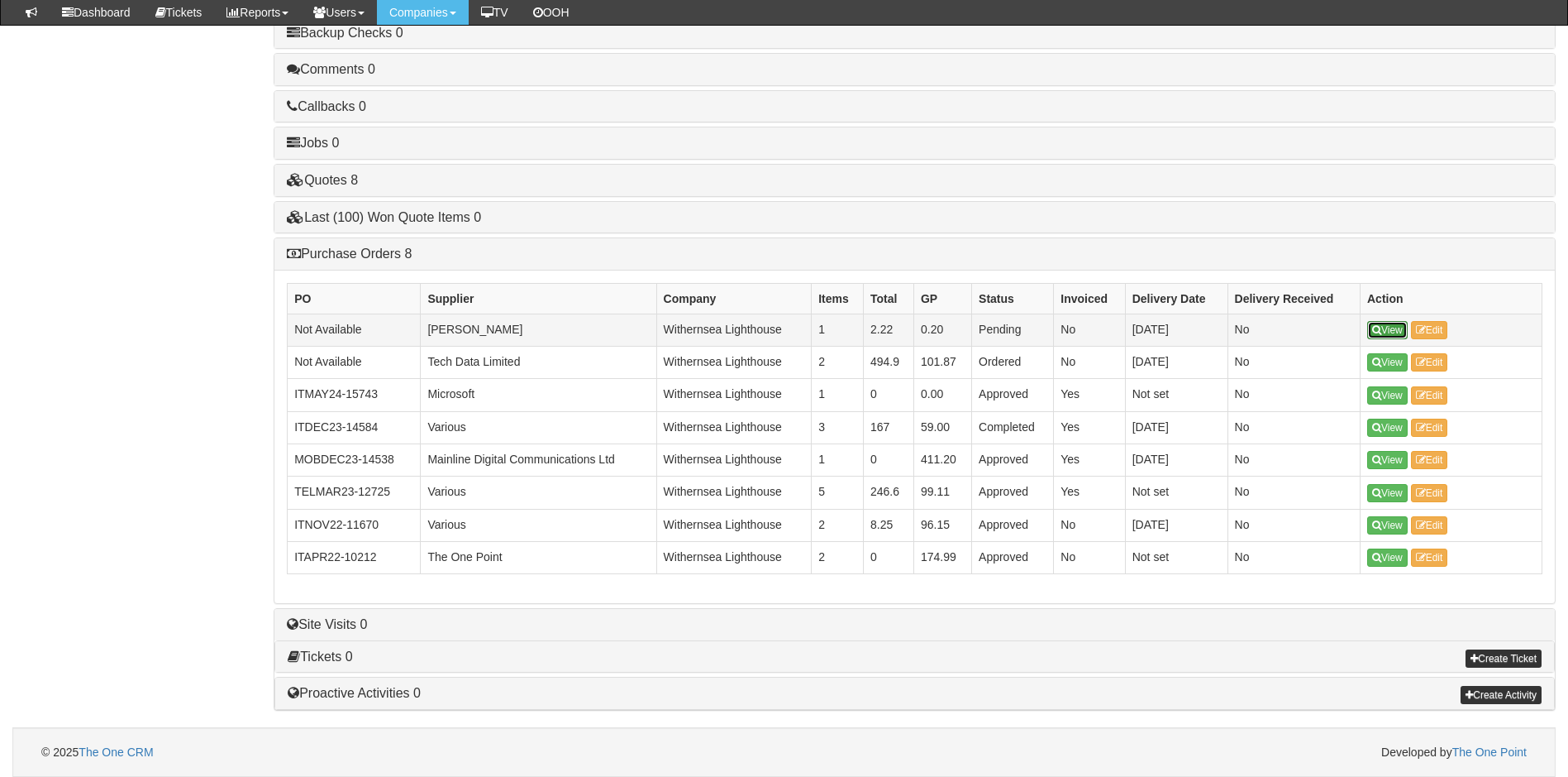
click at [1389, 327] on link "View" at bounding box center [1387, 330] width 41 height 18
